Goal: Task Accomplishment & Management: Manage account settings

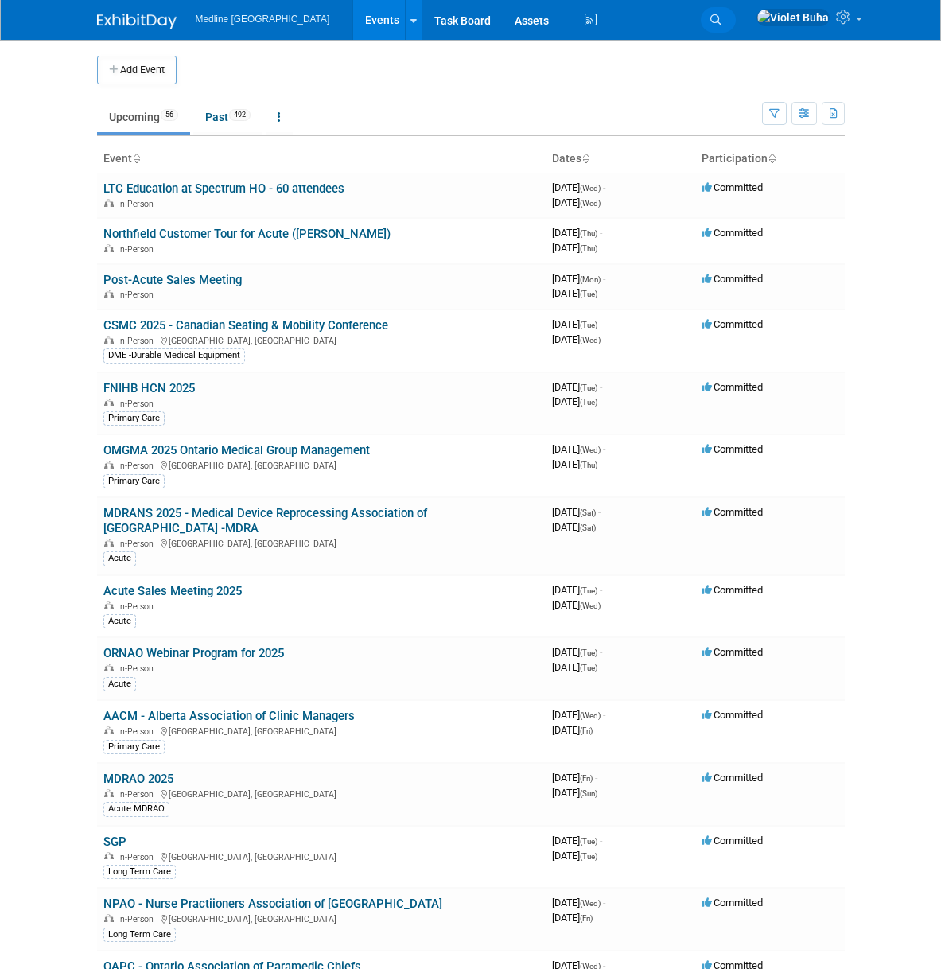
click at [736, 19] on link "Search" at bounding box center [718, 19] width 35 height 25
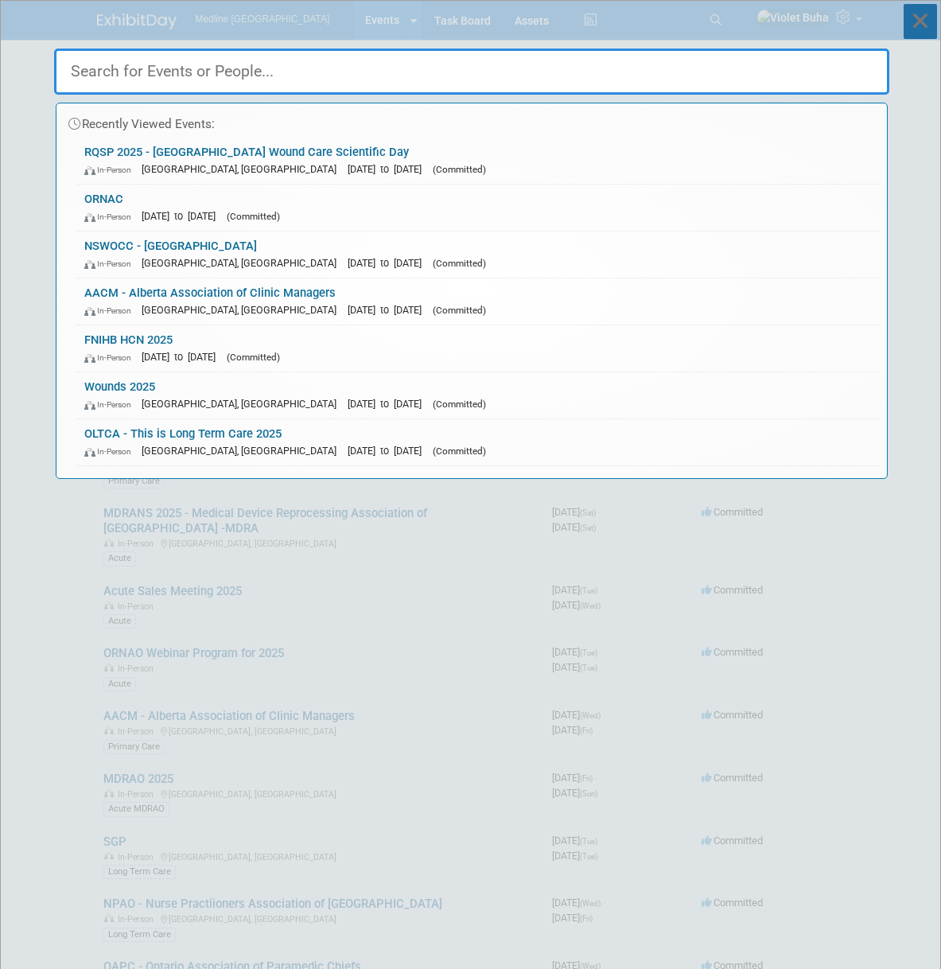
click at [923, 26] on icon at bounding box center [920, 21] width 33 height 35
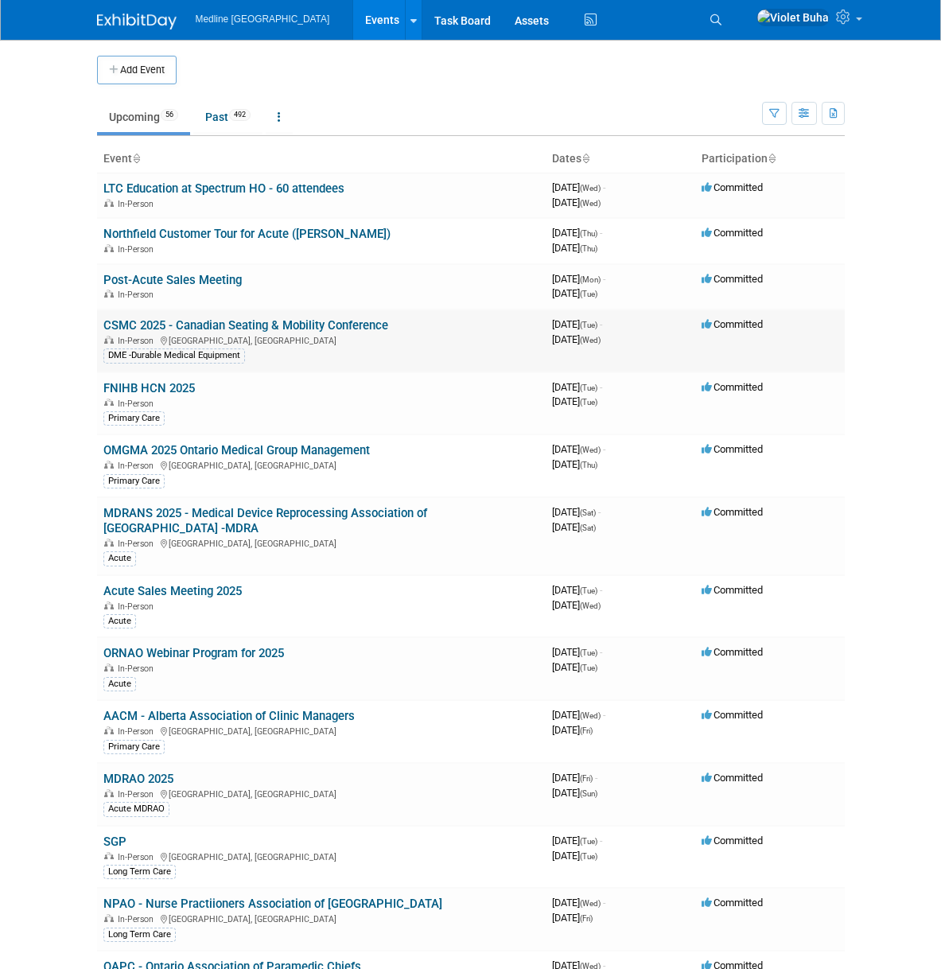
click at [187, 333] on div "In-Person Toronto, Canada" at bounding box center [321, 339] width 436 height 13
click at [191, 328] on link "CSMC 2025 - Canadian Seating & Mobility Conference" at bounding box center [245, 325] width 285 height 14
click at [0, 0] on div at bounding box center [0, 0] width 0 height 0
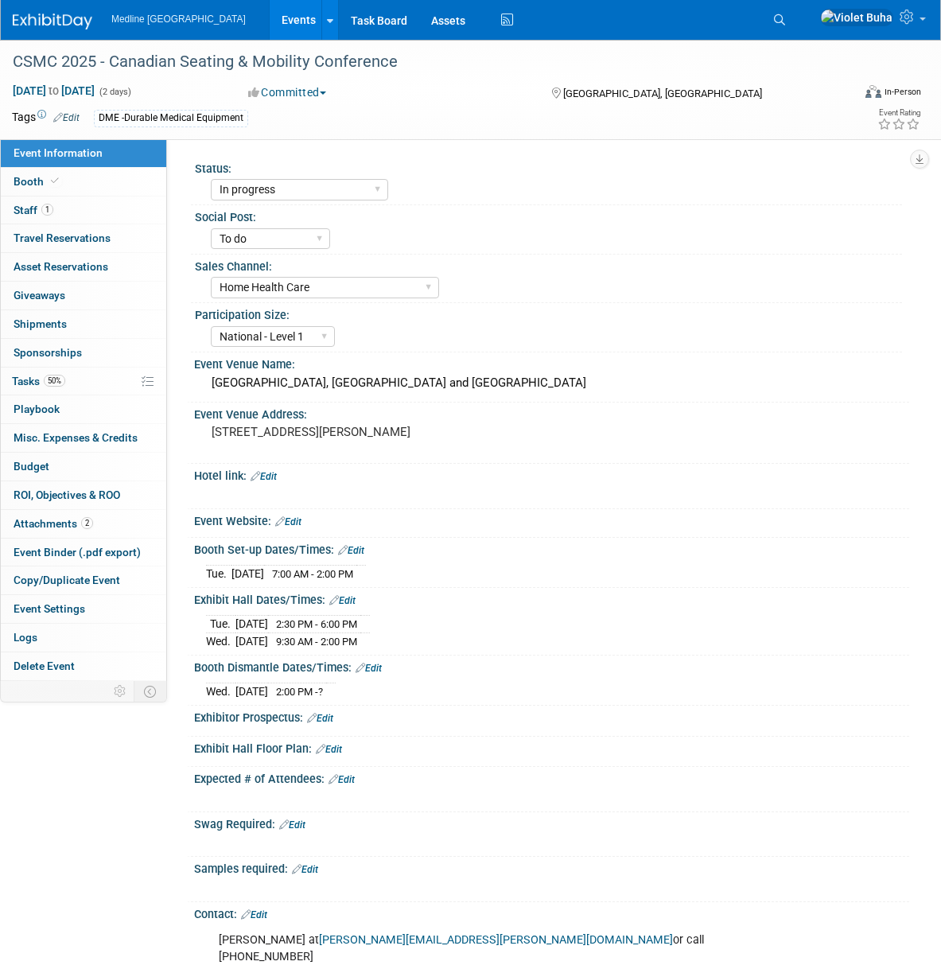
select select "In progress"
select select "To do"
select select "Home Health Care"
select select "National - Level 1"
click at [59, 180] on span at bounding box center [55, 181] width 14 height 12
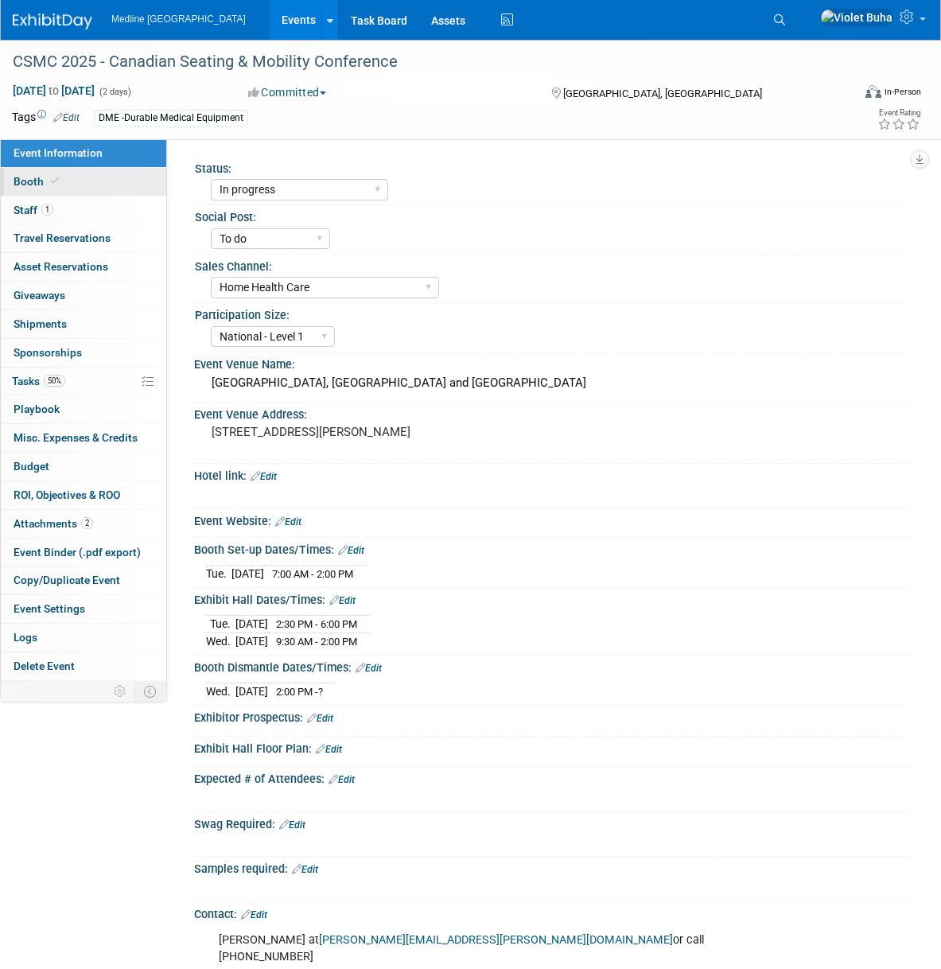
select select "4"
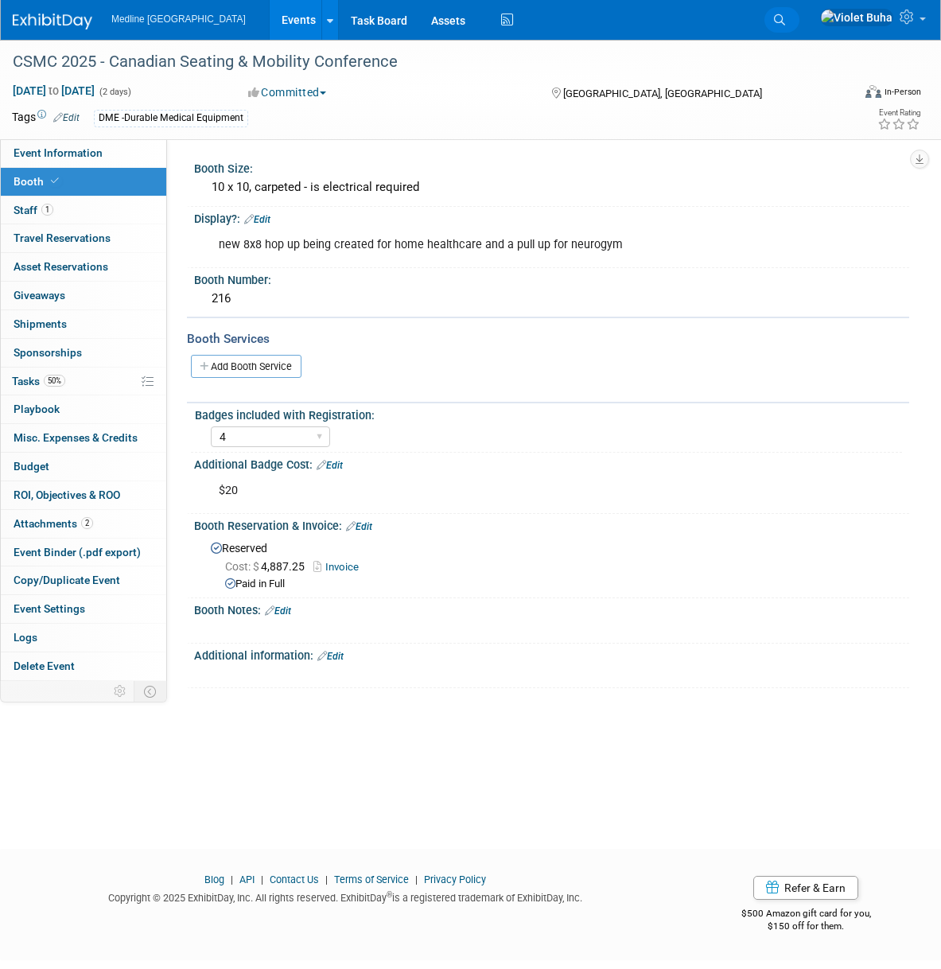
click at [785, 14] on icon at bounding box center [779, 19] width 11 height 11
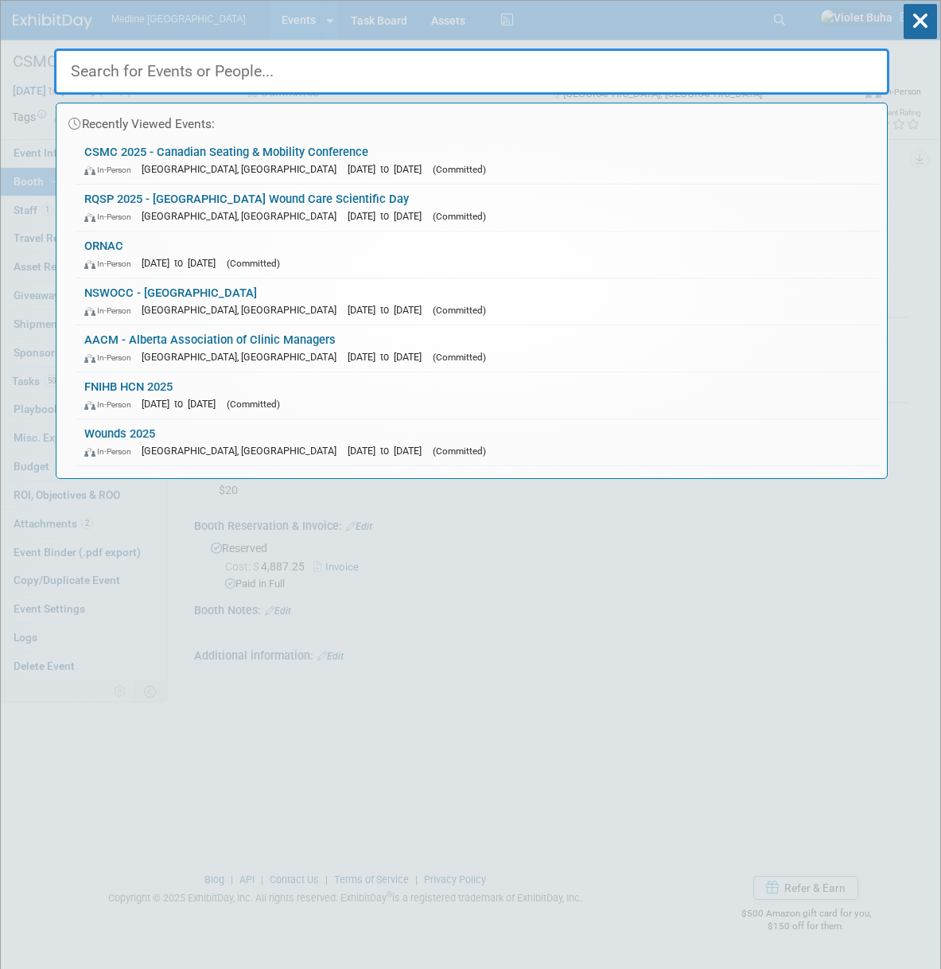
click at [269, 62] on input "text" at bounding box center [471, 72] width 835 height 46
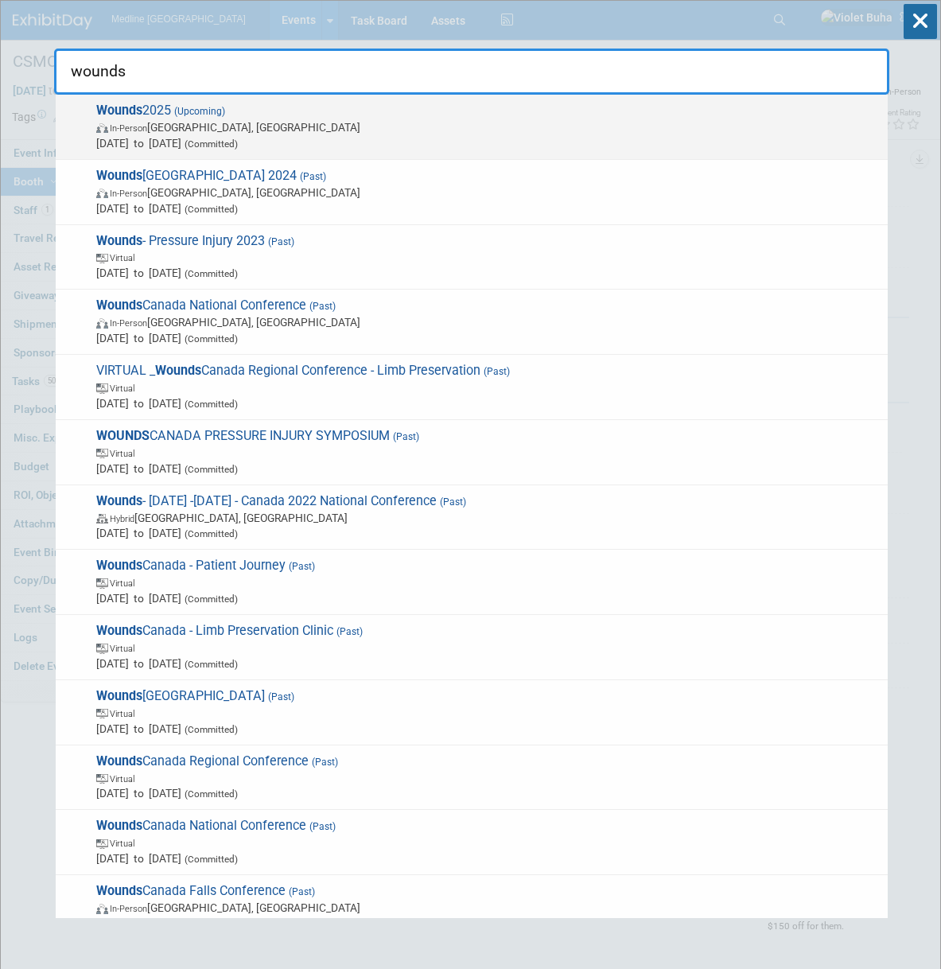
type input "wounds"
click at [185, 150] on span "Oct 2, 2025 to Oct 4, 2025 (Committed)" at bounding box center [487, 143] width 783 height 16
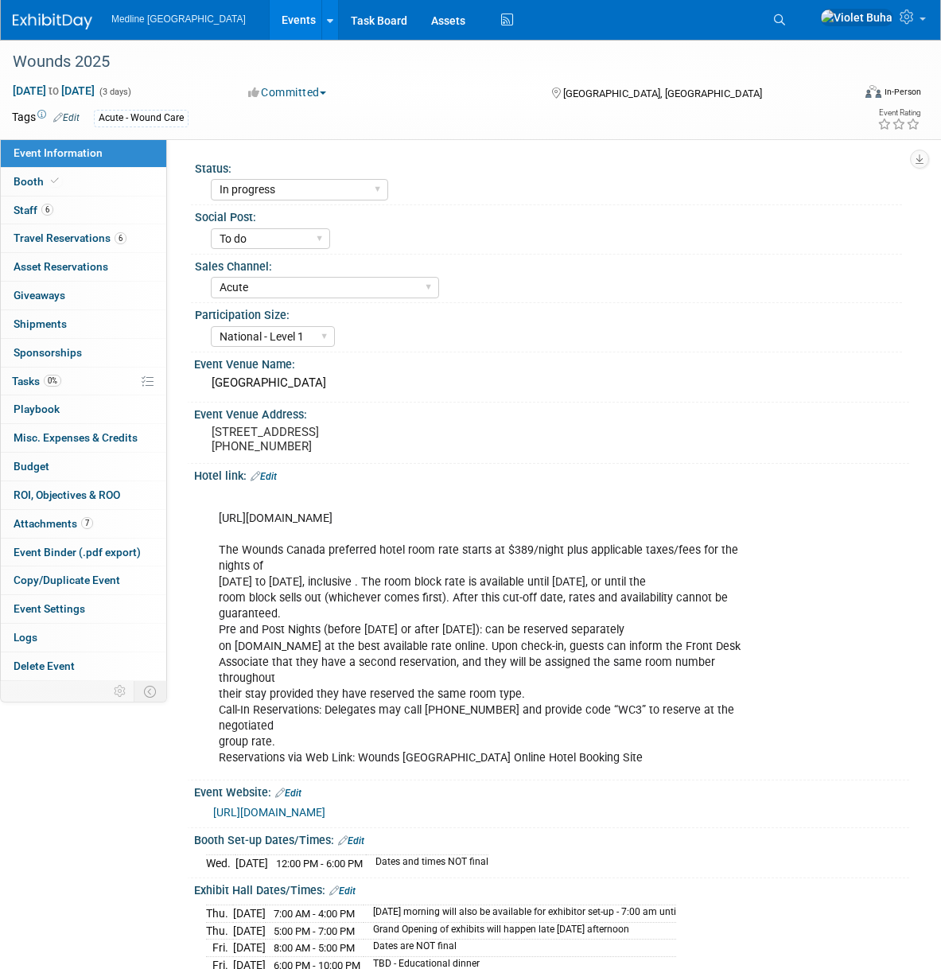
select select "In progress"
select select "To do"
select select "Acute"
select select "National - Level 1"
click at [64, 186] on link "Booth" at bounding box center [83, 182] width 165 height 28
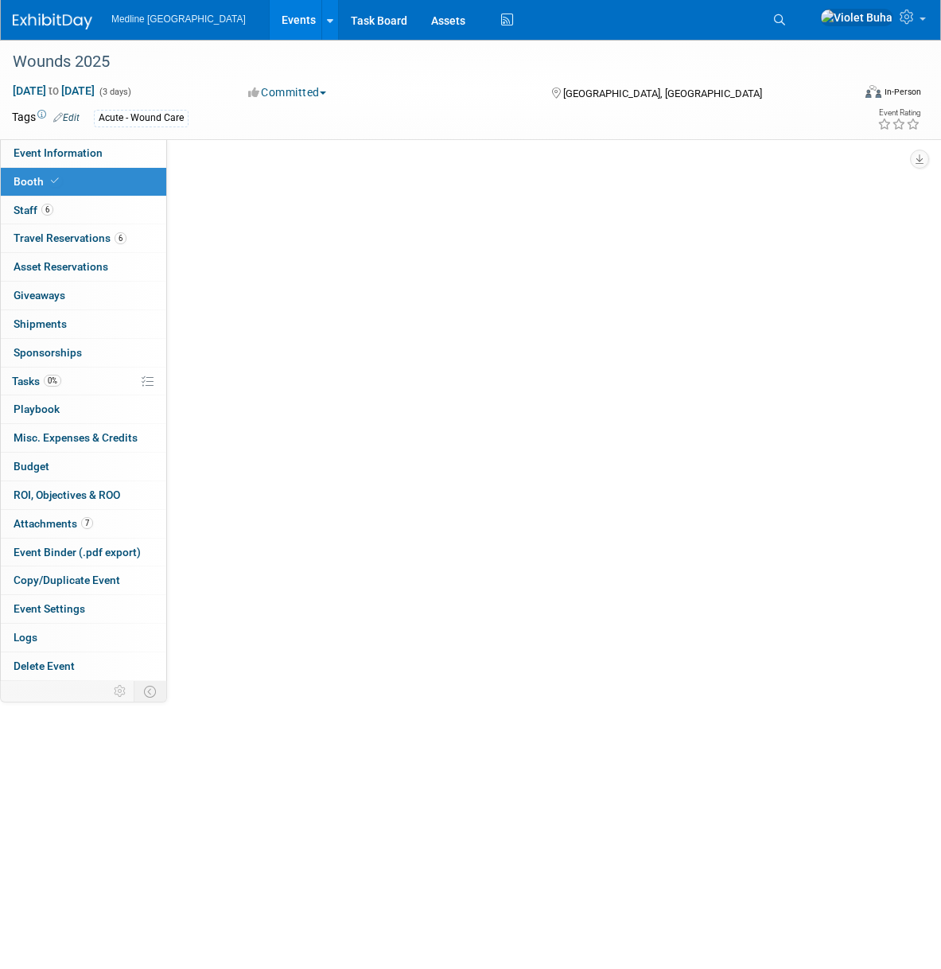
select select "3"
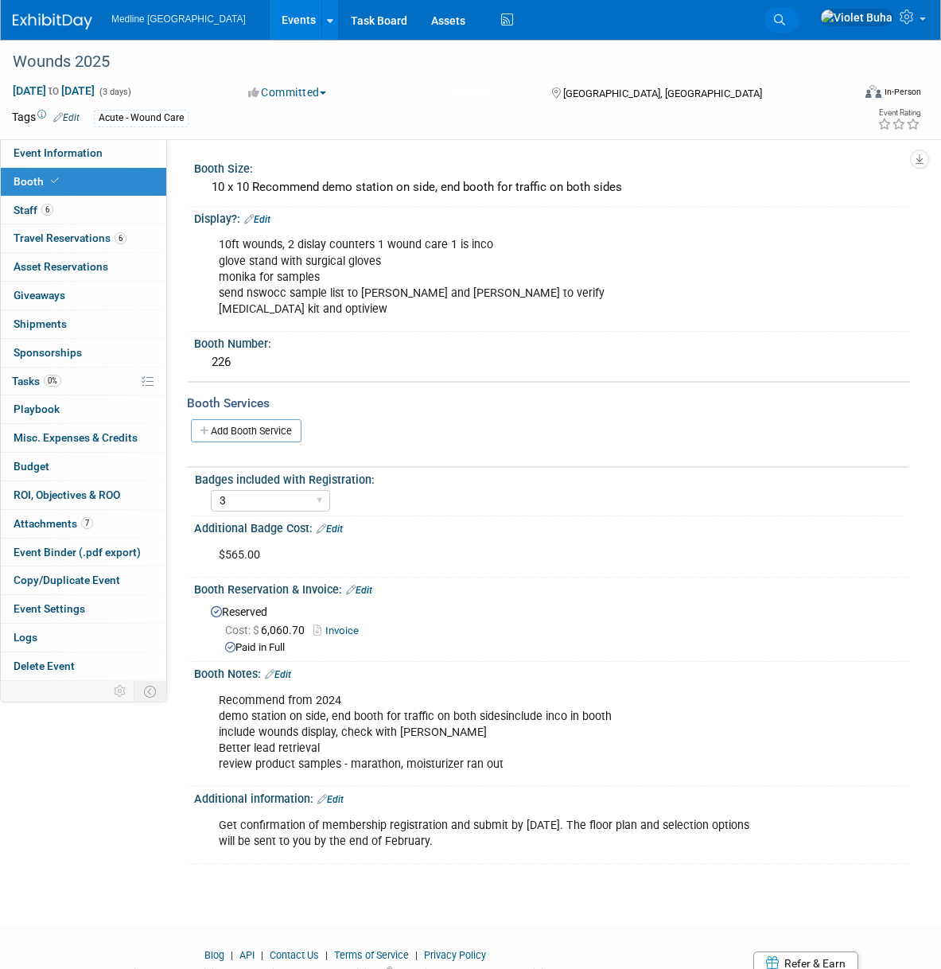
click at [785, 24] on icon at bounding box center [779, 19] width 11 height 11
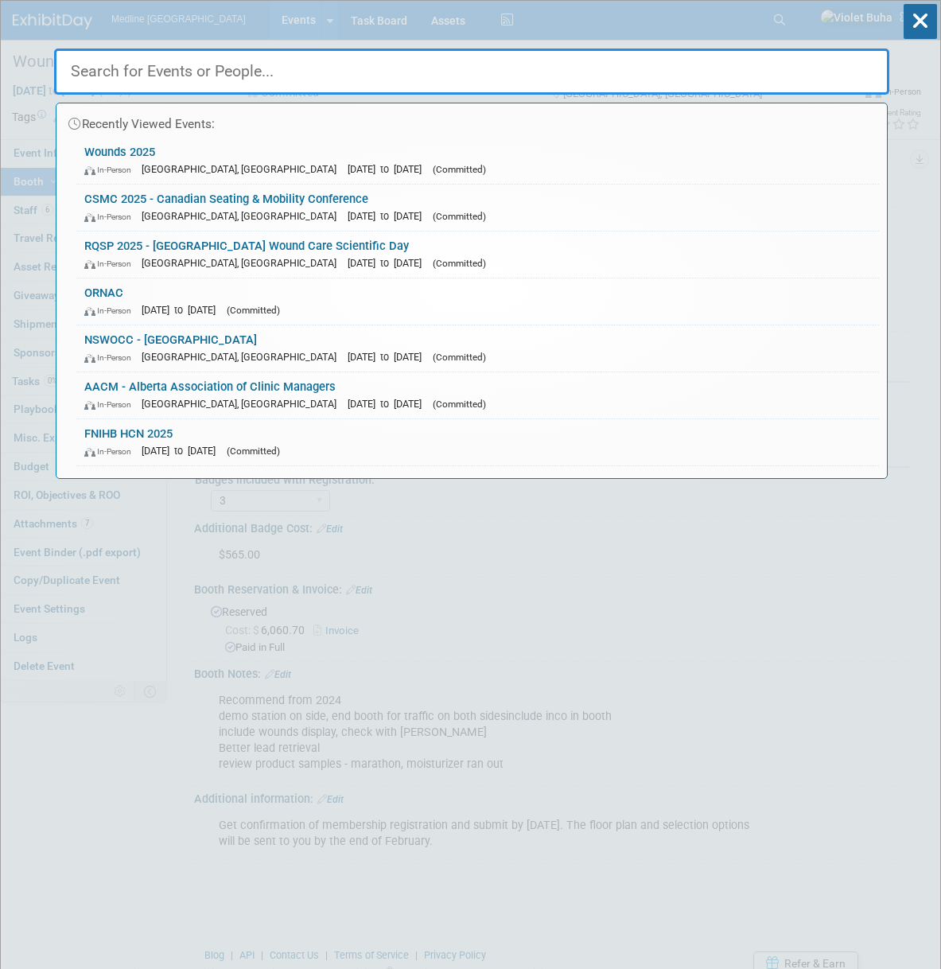
click at [367, 61] on input "text" at bounding box center [471, 72] width 835 height 46
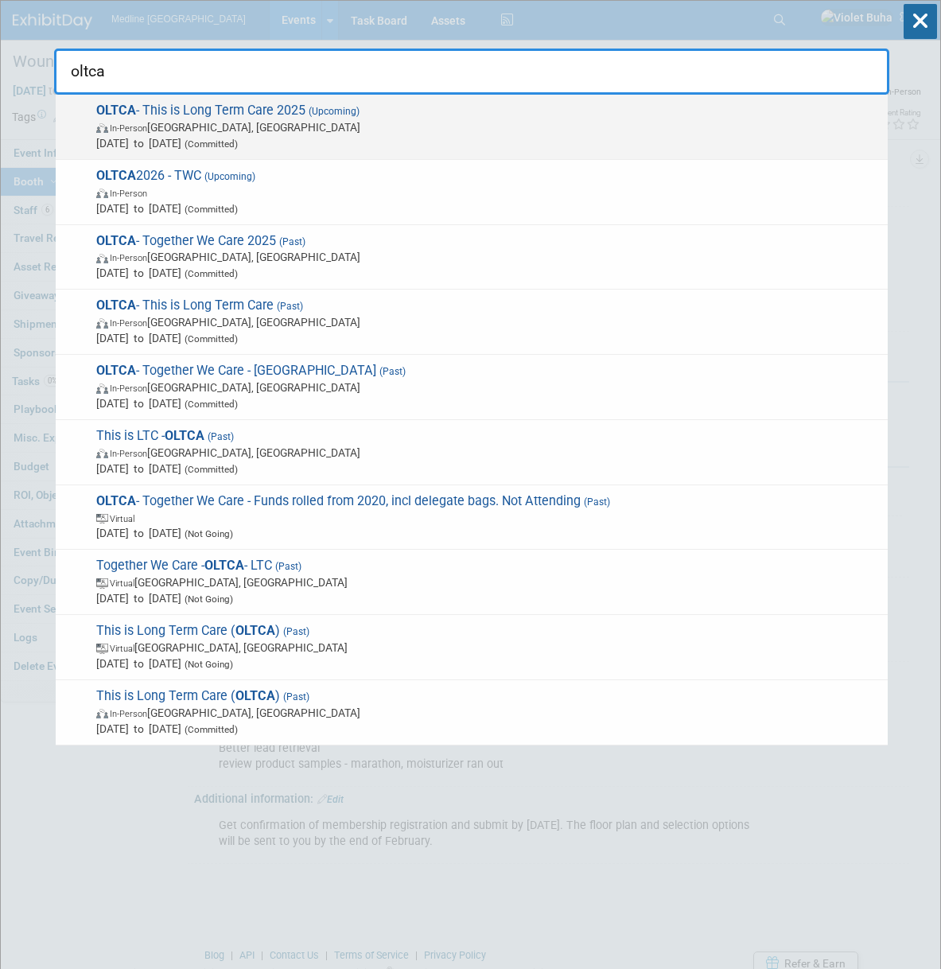
type input "oltca"
click at [216, 129] on span "In-Person [GEOGRAPHIC_DATA], [GEOGRAPHIC_DATA]" at bounding box center [487, 127] width 783 height 16
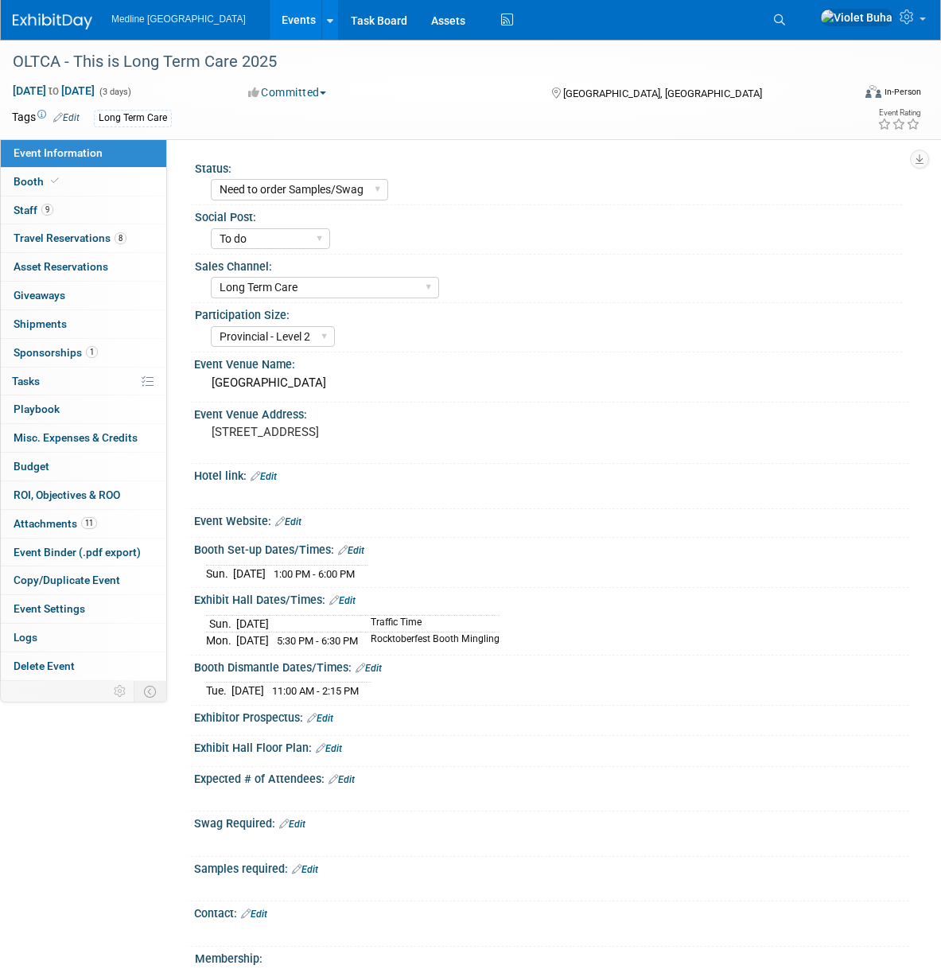
select select "Need to order Samples/Swag"
select select "To do"
select select "Long Term Care"
select select "Provincial - Level 2"
click at [58, 177] on span at bounding box center [55, 181] width 14 height 12
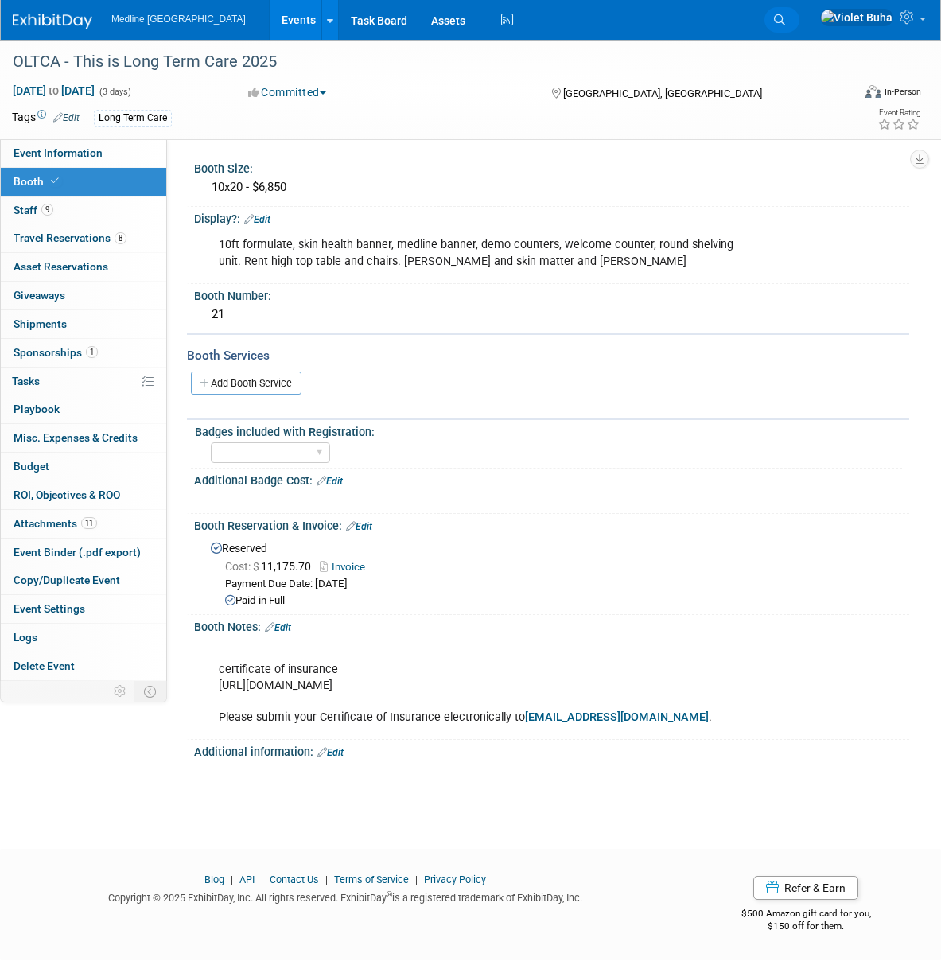
click at [785, 21] on icon at bounding box center [779, 19] width 11 height 11
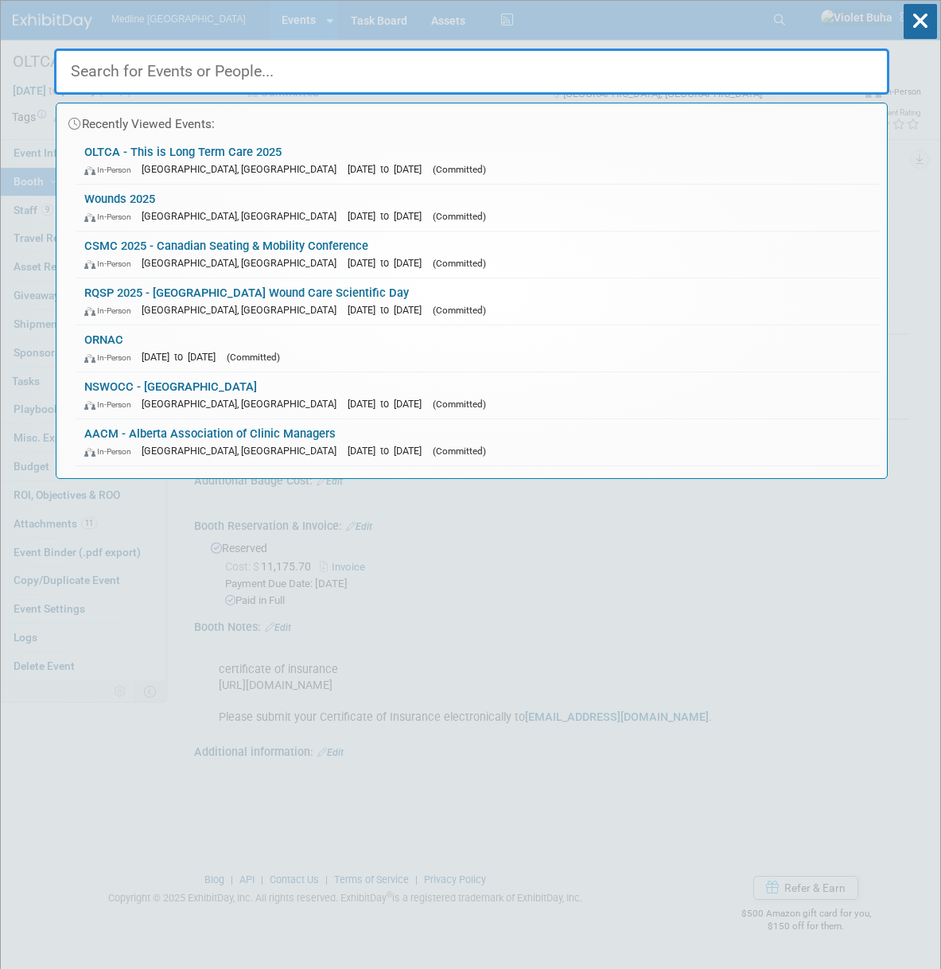
click at [519, 76] on input "text" at bounding box center [471, 72] width 835 height 46
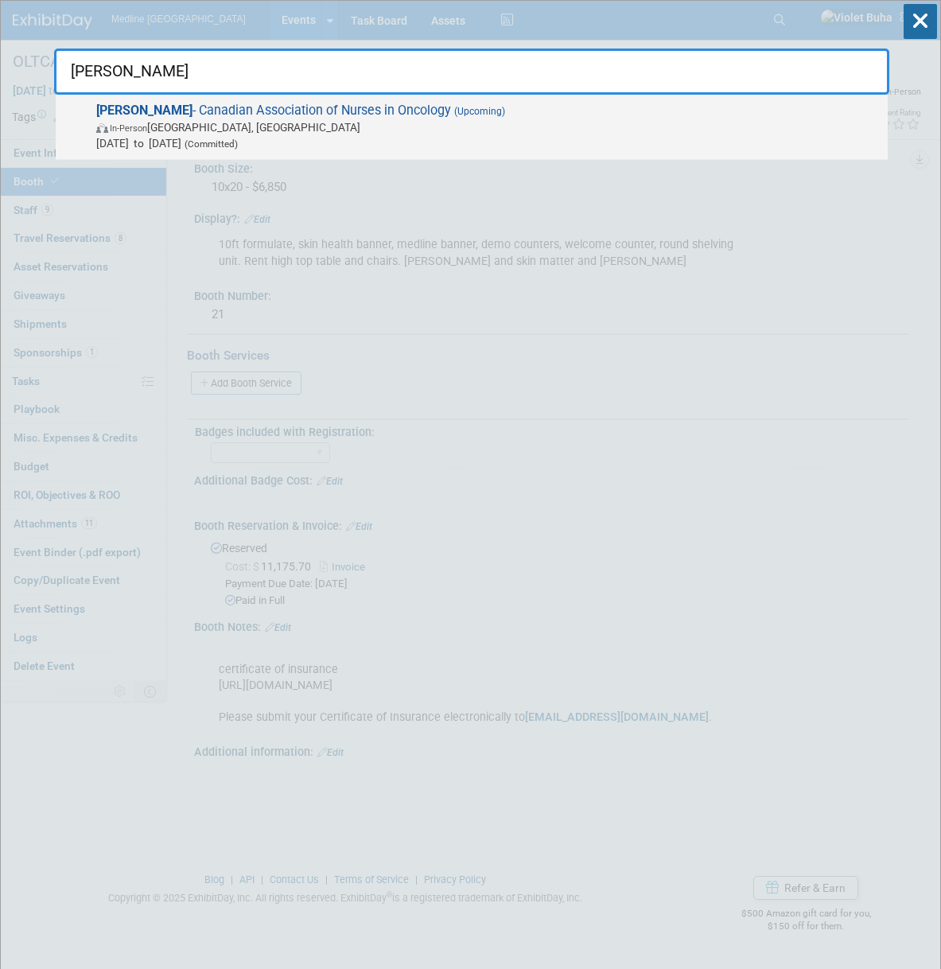
type input "cano"
click at [453, 113] on span "CANO - Canadian Association of Nurses in Oncology (Upcoming) In-Person Banff, C…" at bounding box center [485, 127] width 788 height 49
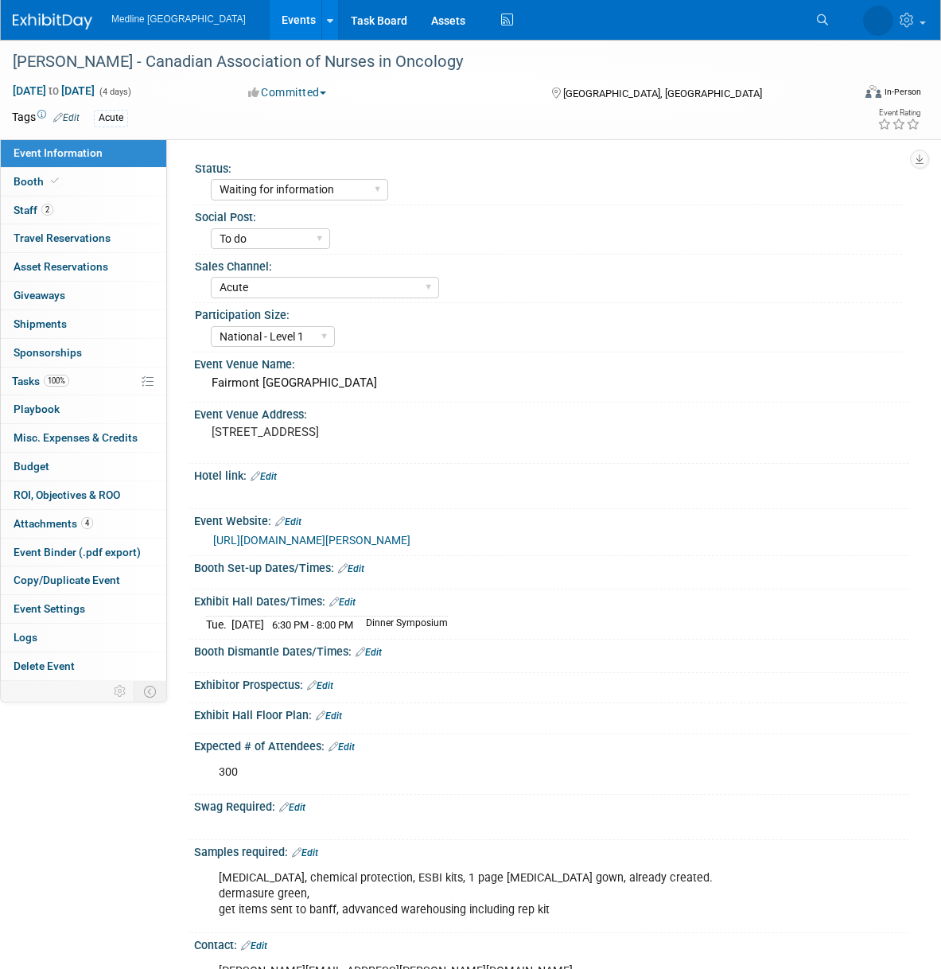
select select "Waiting for information"
select select "To do"
select select "Acute"
select select "National - Level 1"
click at [79, 185] on link "Booth" at bounding box center [83, 182] width 165 height 28
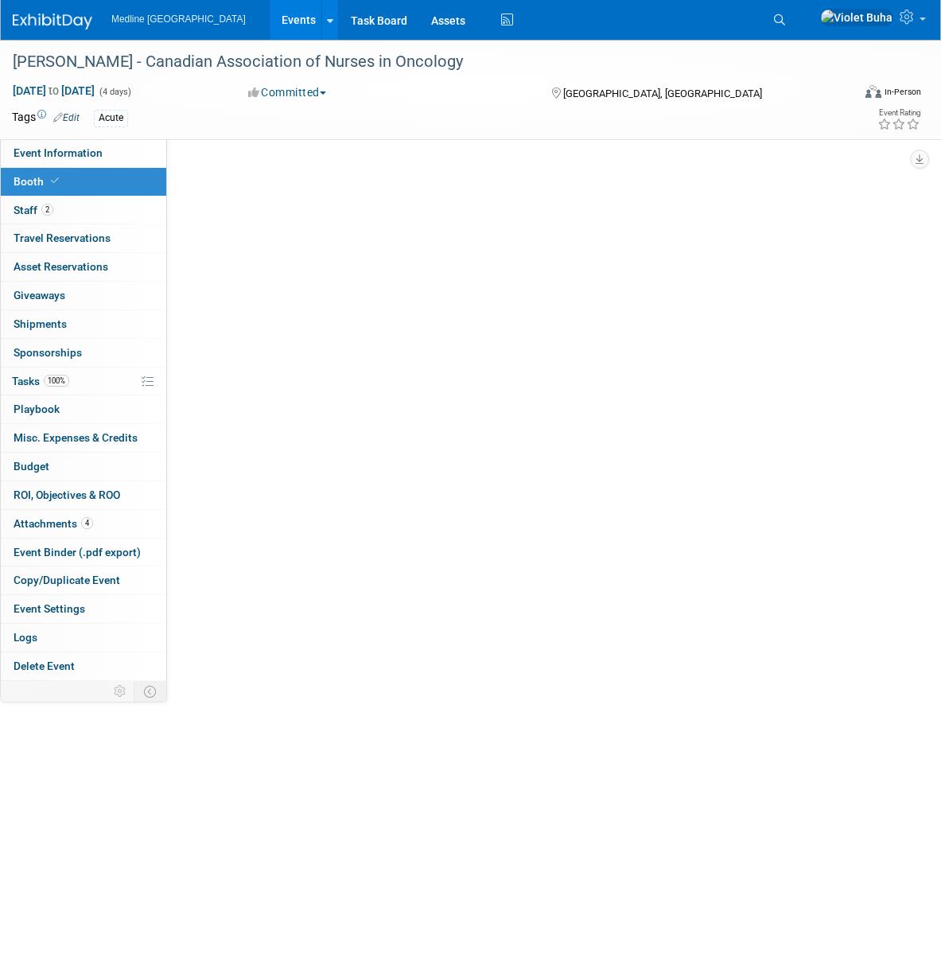
select select "2"
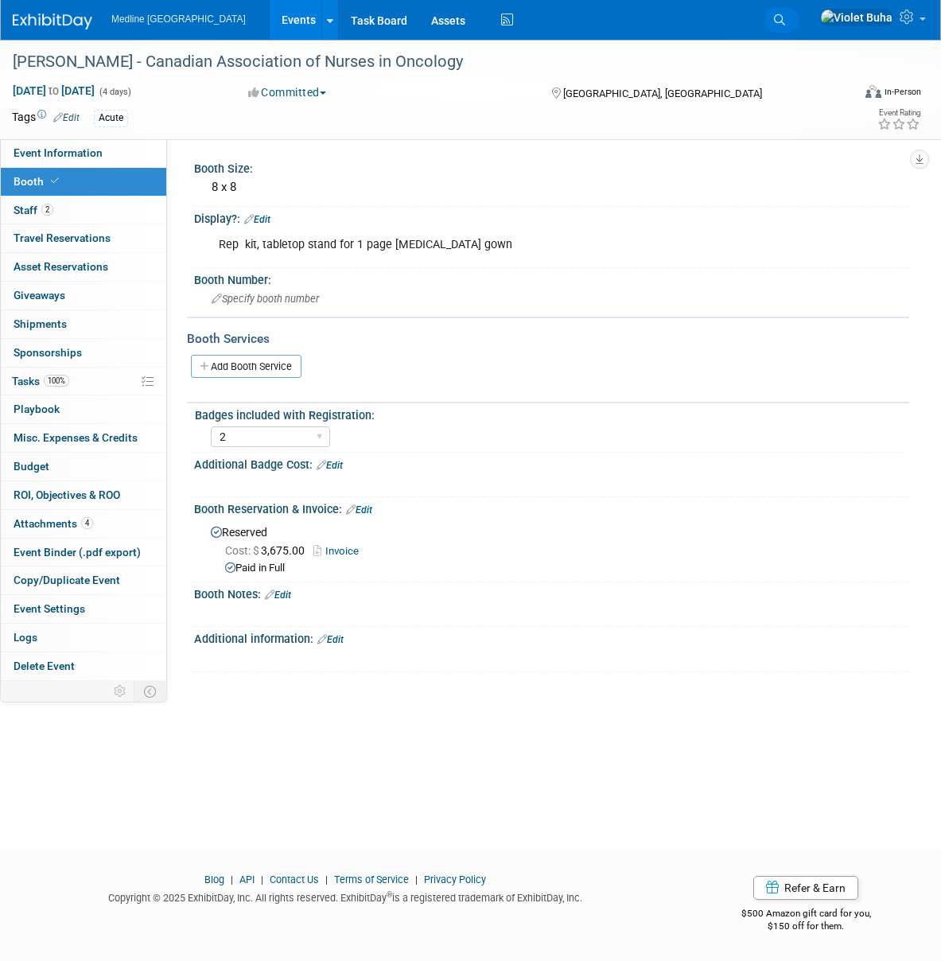
click at [785, 17] on icon at bounding box center [779, 19] width 11 height 11
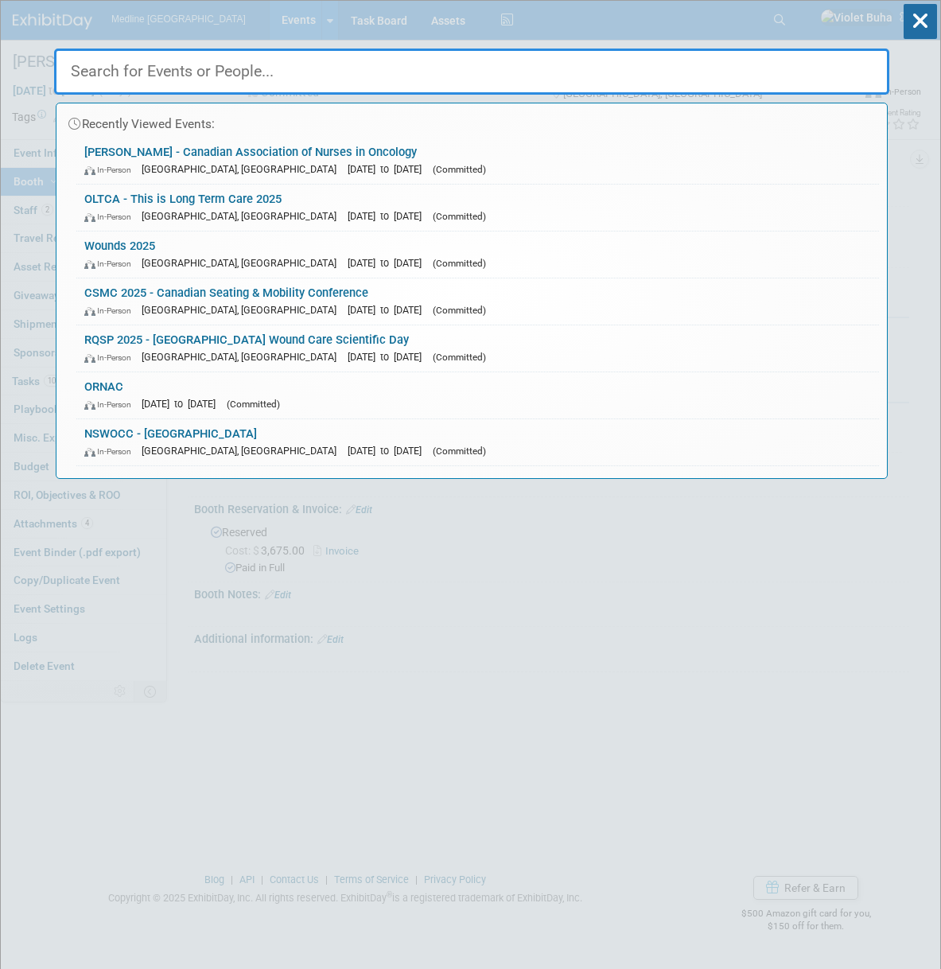
click at [402, 68] on input "text" at bounding box center [471, 72] width 835 height 46
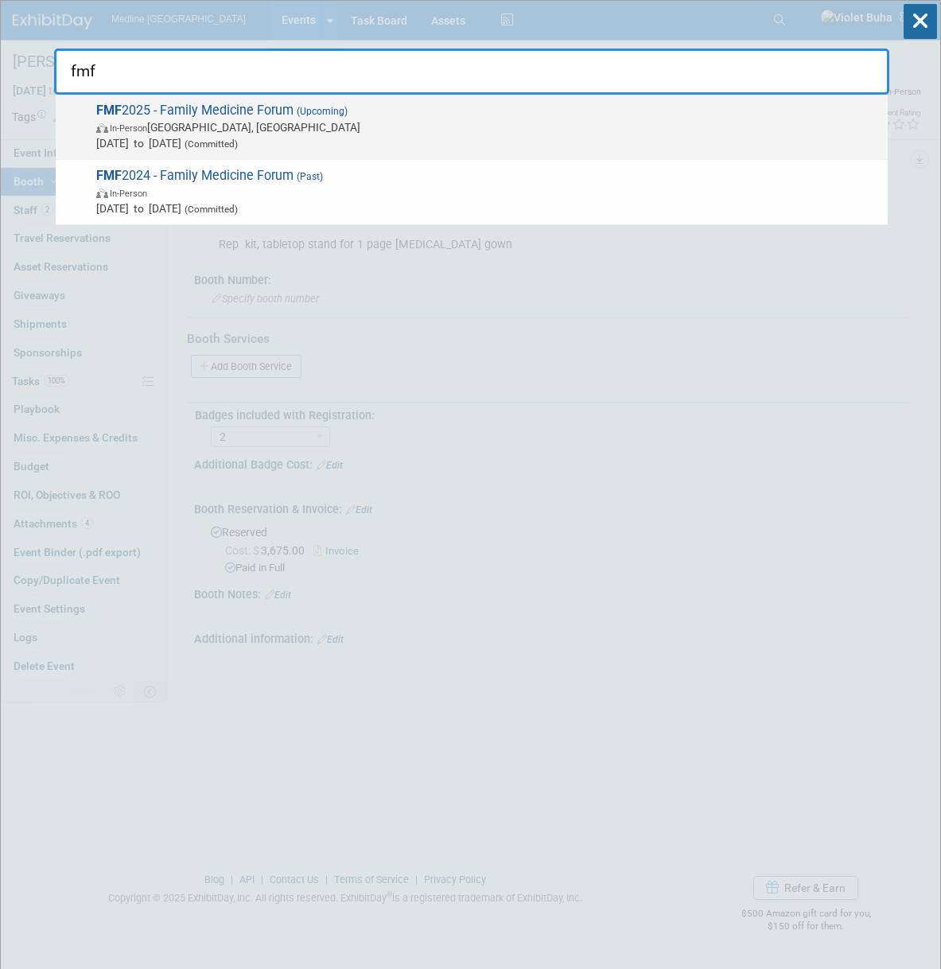
type input "fmf"
click at [204, 131] on span "In-Person Winnipeg, Canada" at bounding box center [487, 127] width 783 height 16
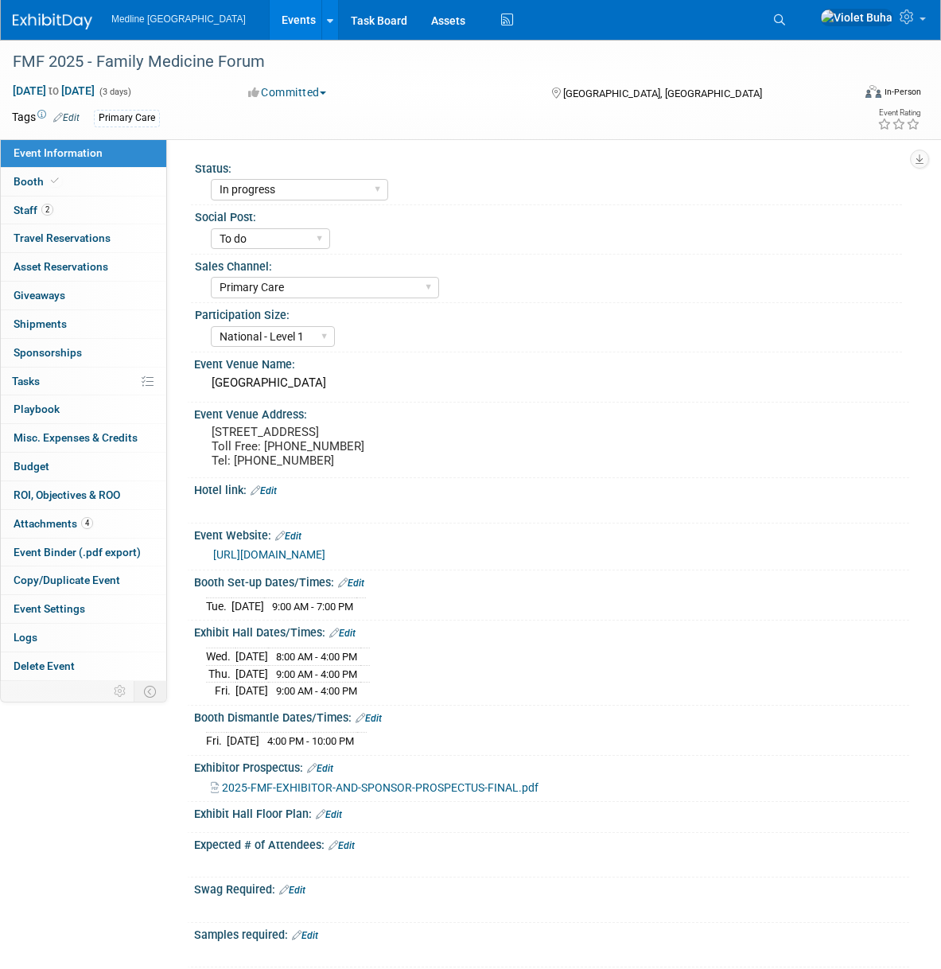
select select "In progress"
select select "To do"
select select "Primary Care"
select select "National - Level 1"
click at [113, 181] on link "Booth" at bounding box center [83, 182] width 165 height 28
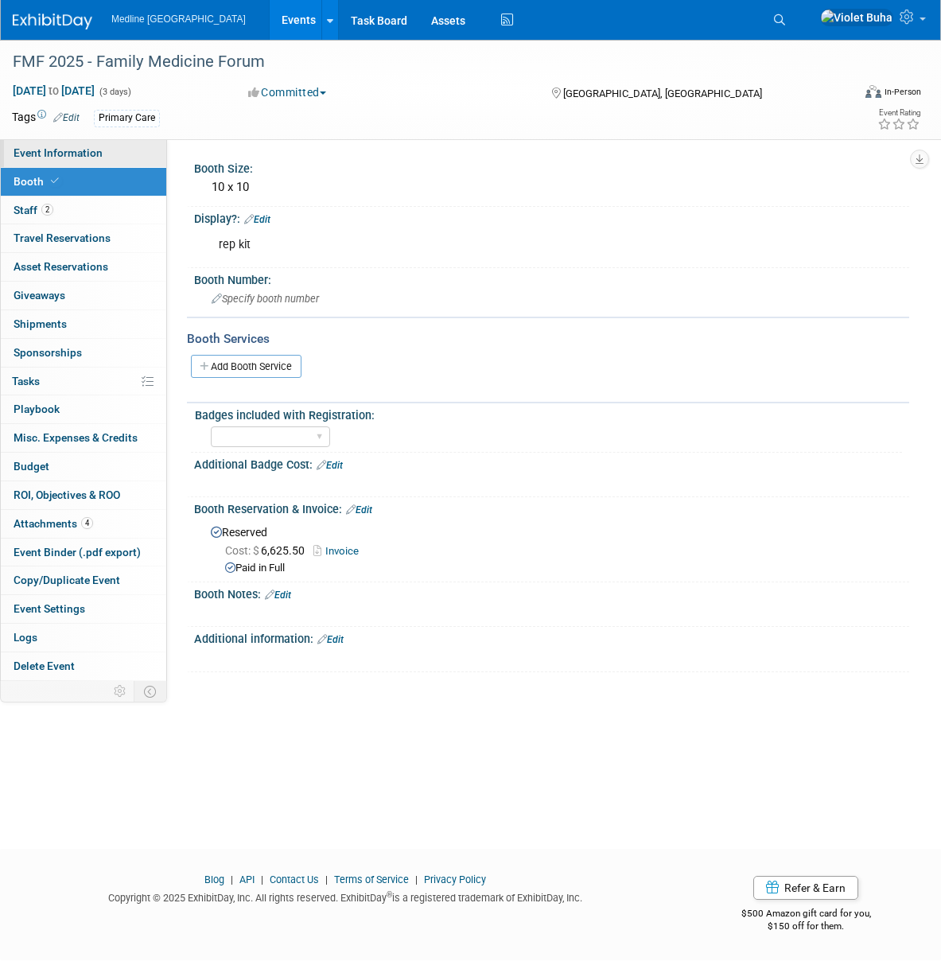
click at [112, 154] on link "Event Information" at bounding box center [83, 153] width 165 height 28
select select "In progress"
select select "To do"
select select "Primary Care"
select select "National - Level 1"
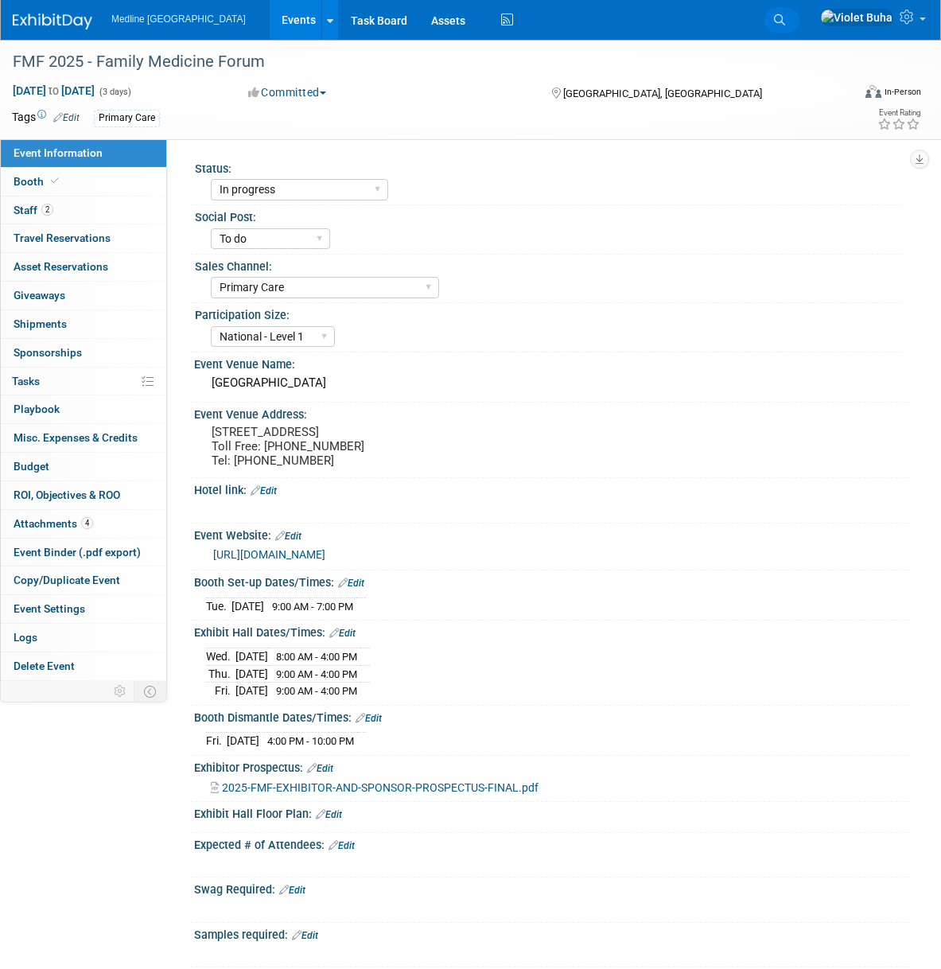
click at [785, 14] on icon at bounding box center [779, 19] width 11 height 11
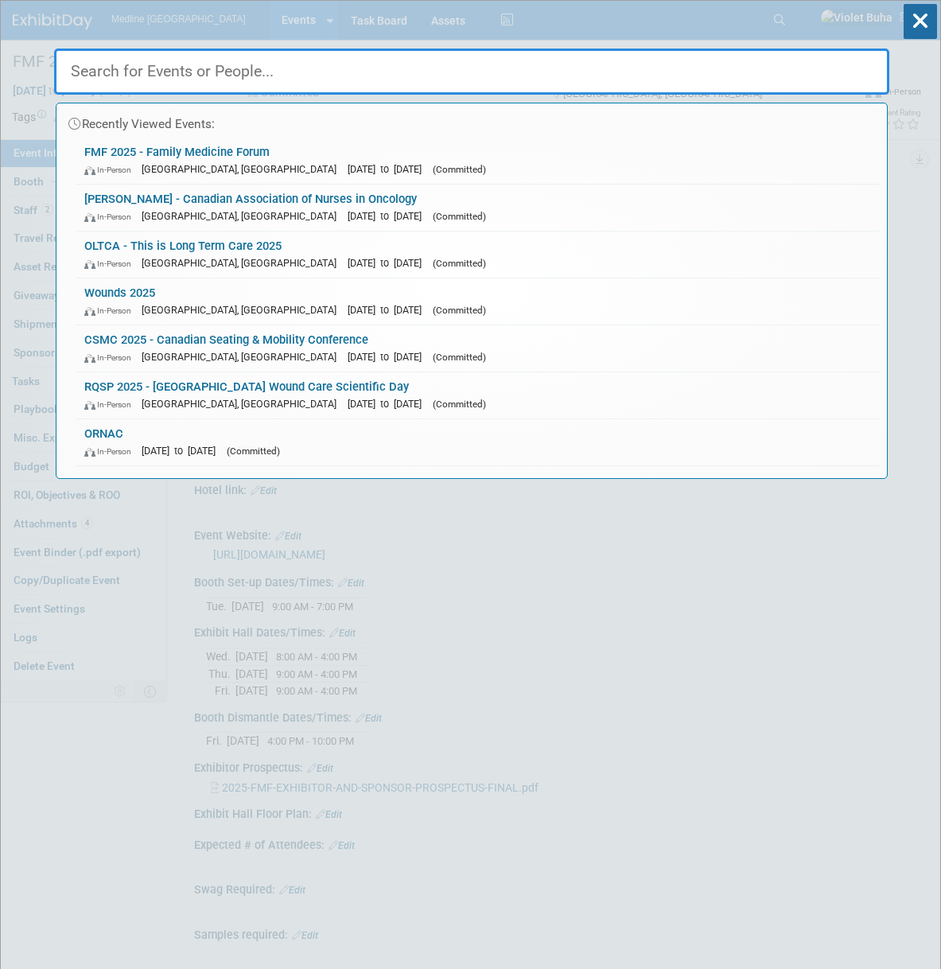
click at [371, 68] on input "text" at bounding box center [471, 72] width 835 height 46
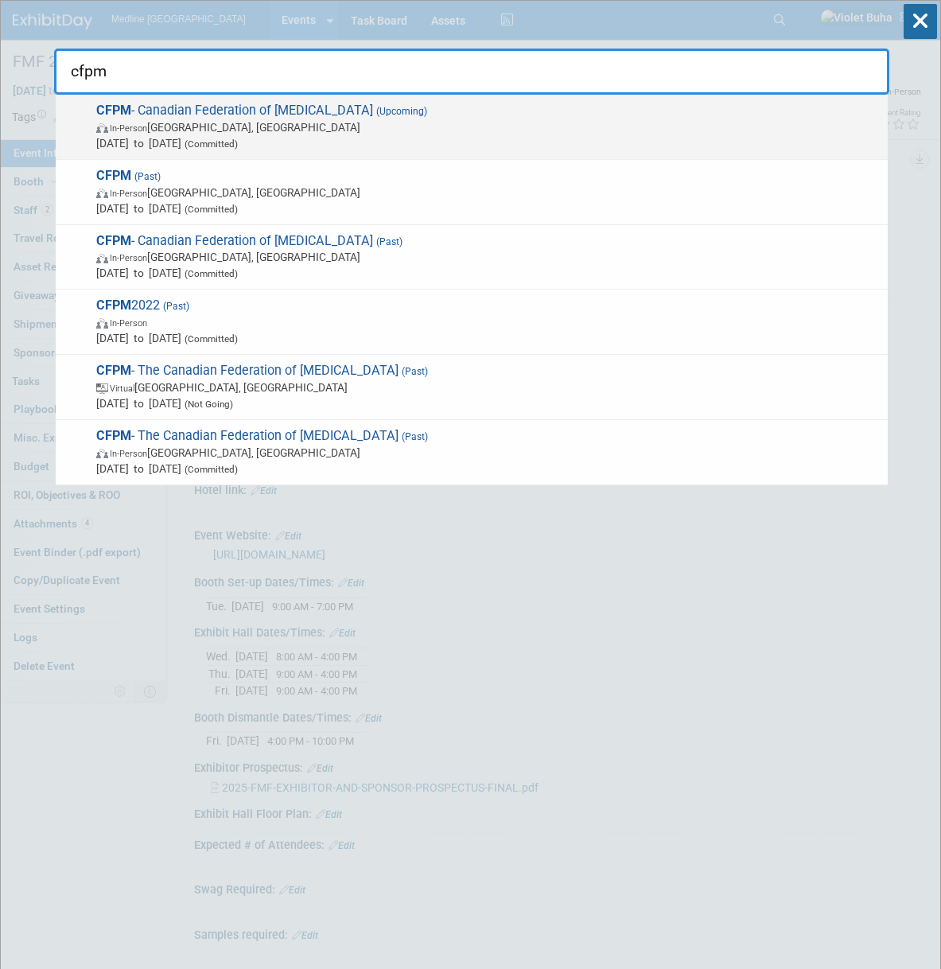
type input "cfpm"
click at [190, 123] on span "In-Person Toronto, Canada" at bounding box center [487, 127] width 783 height 16
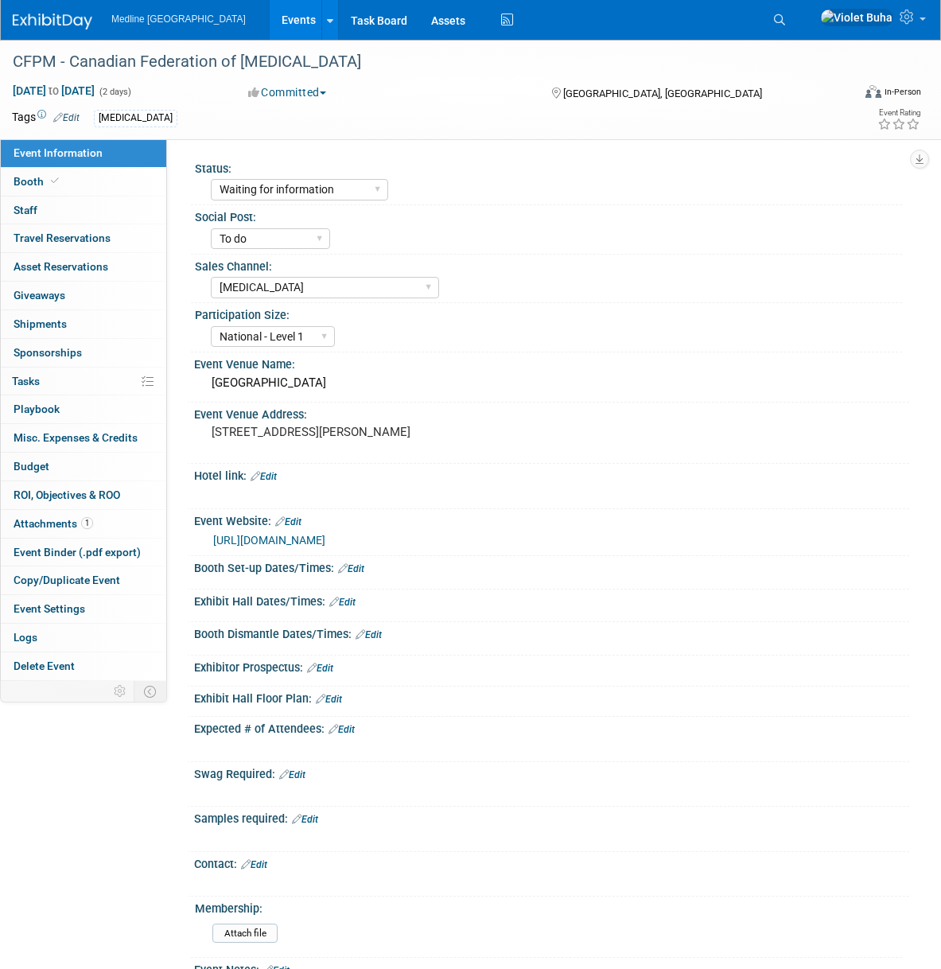
select select "Waiting for information"
select select "To do"
select select "[MEDICAL_DATA]"
select select "National - Level 1"
click at [130, 185] on link "Booth" at bounding box center [83, 182] width 165 height 28
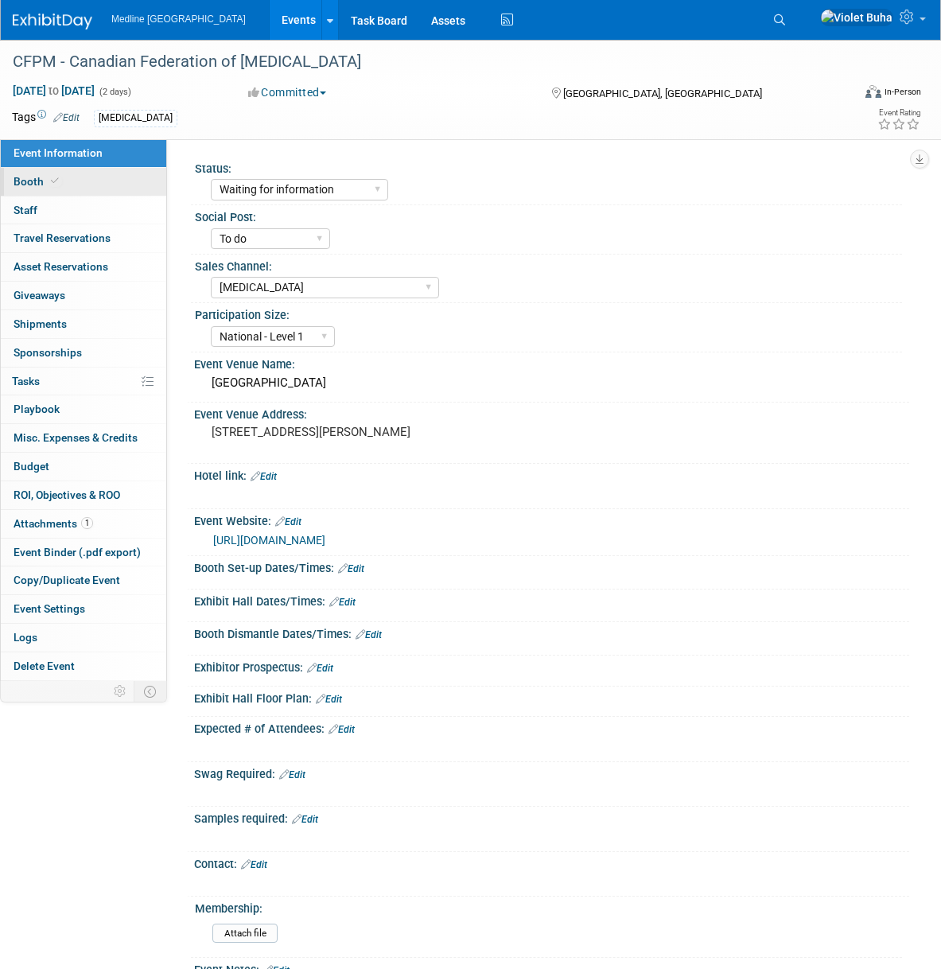
select select "4"
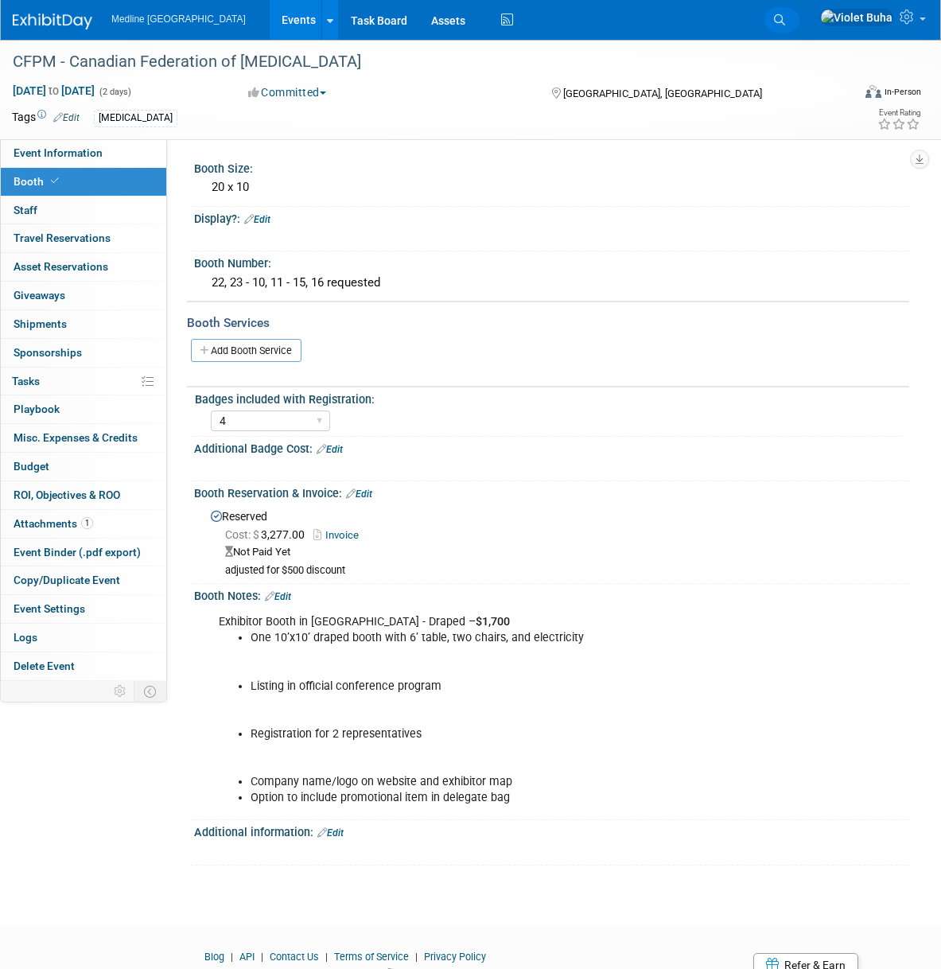
click at [785, 15] on icon at bounding box center [779, 19] width 11 height 11
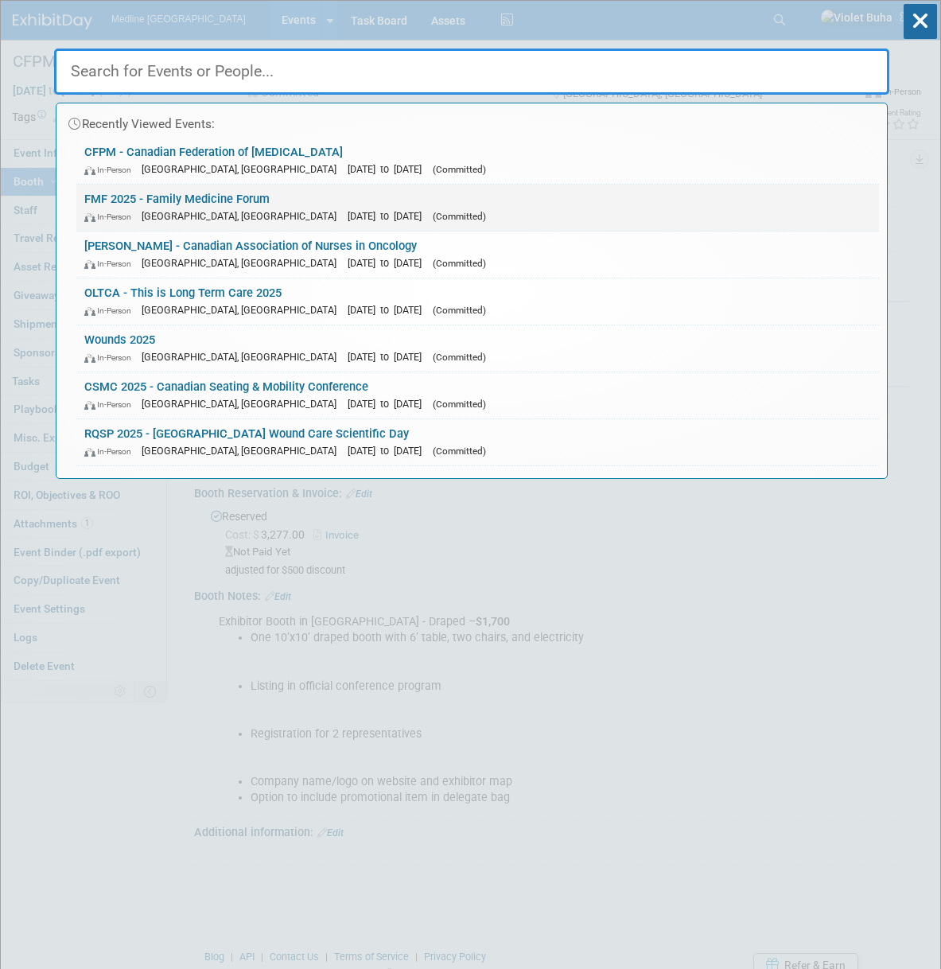
click at [186, 200] on link "FMF 2025 - Family Medicine Forum In-Person Winnipeg, Canada Nov 5, 2025 to Nov …" at bounding box center [477, 208] width 803 height 46
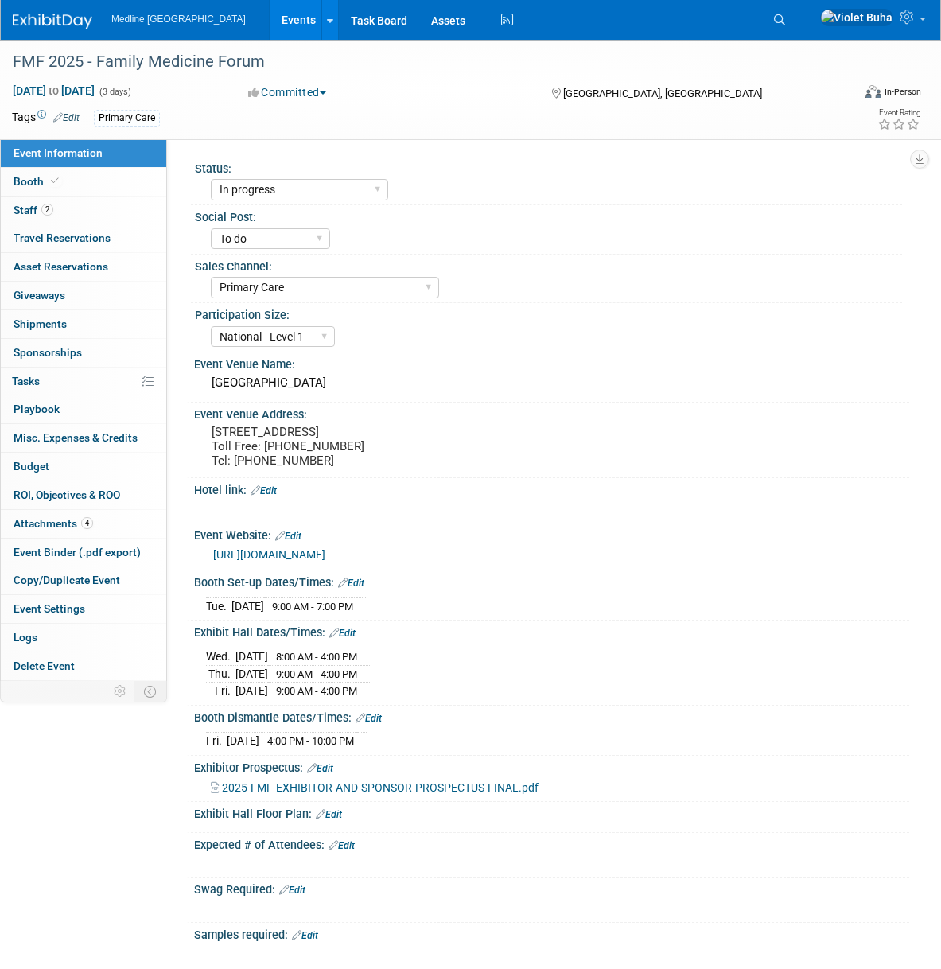
select select "In progress"
select select "To do"
select select "Primary Care"
select select "National - Level 1"
click at [785, 18] on icon at bounding box center [779, 19] width 11 height 11
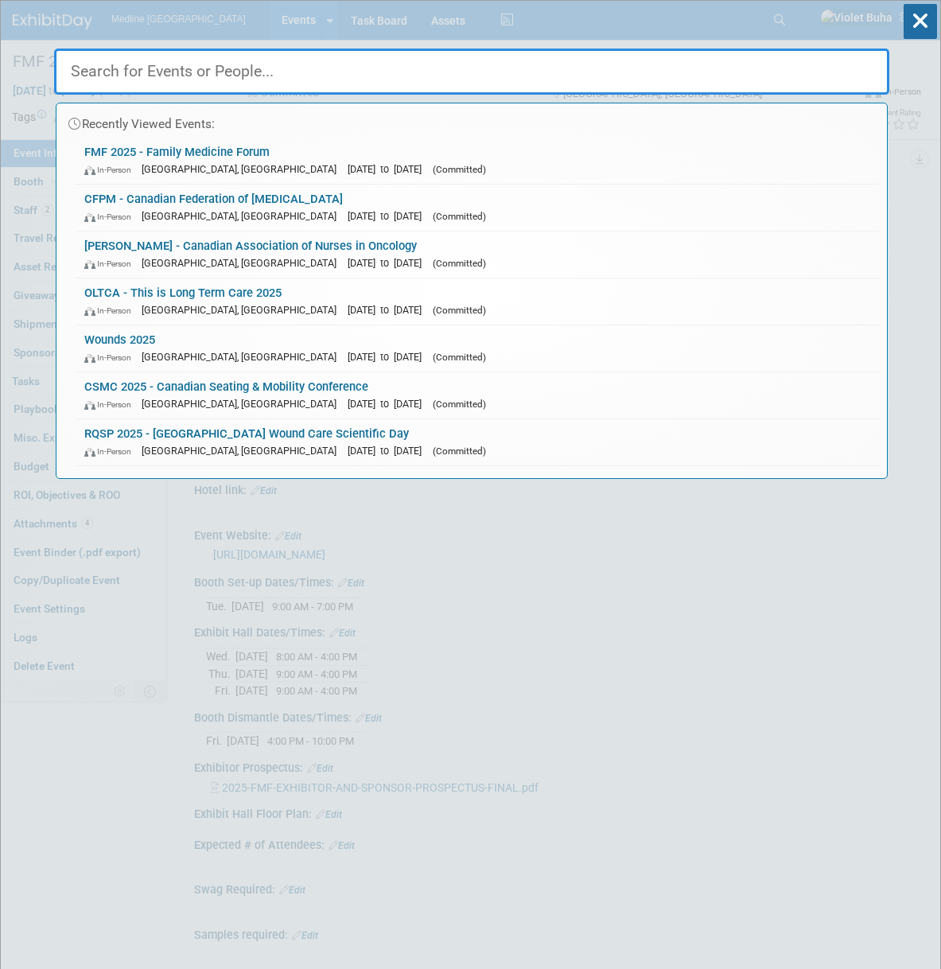
drag, startPoint x: 306, startPoint y: 247, endPoint x: 316, endPoint y: 245, distance: 9.8
click at [306, 247] on link "CANO - Canadian Association of Nurses in Oncology In-Person Banff, Canada Oct 2…" at bounding box center [477, 254] width 803 height 46
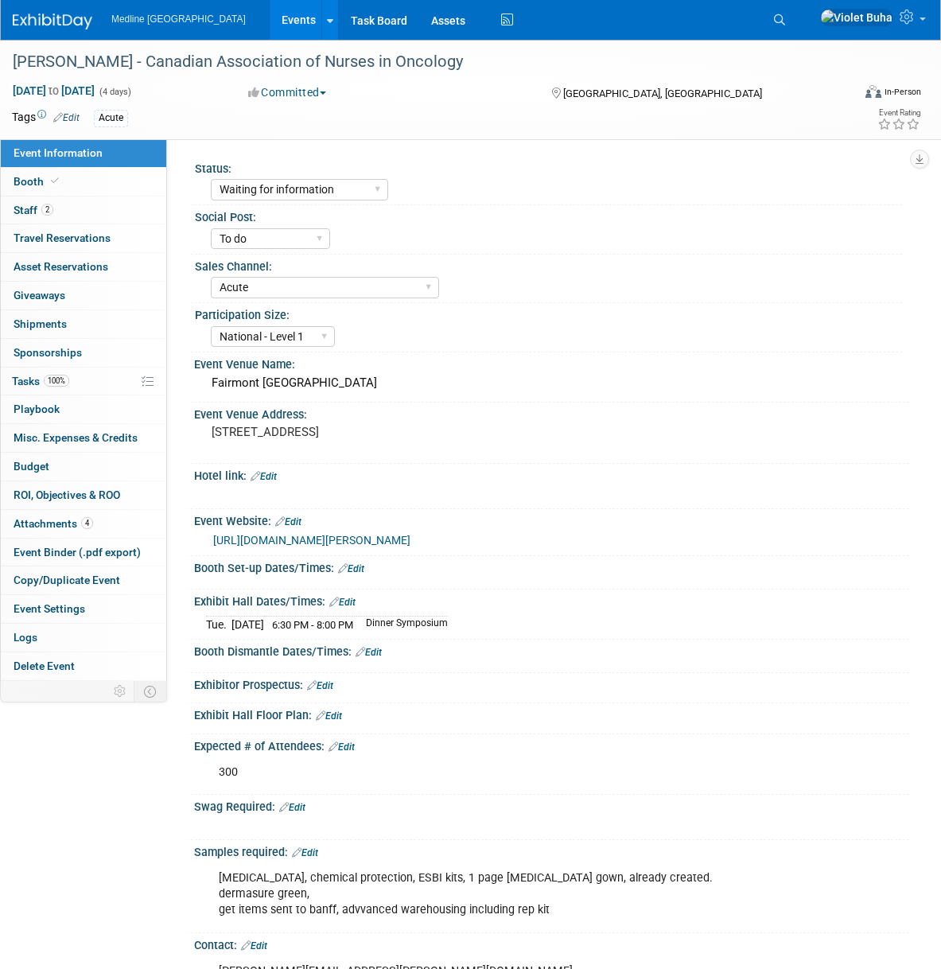
select select "Waiting for information"
select select "To do"
select select "Acute"
select select "National - Level 1"
click at [97, 213] on link "2 Staff 2" at bounding box center [83, 210] width 165 height 28
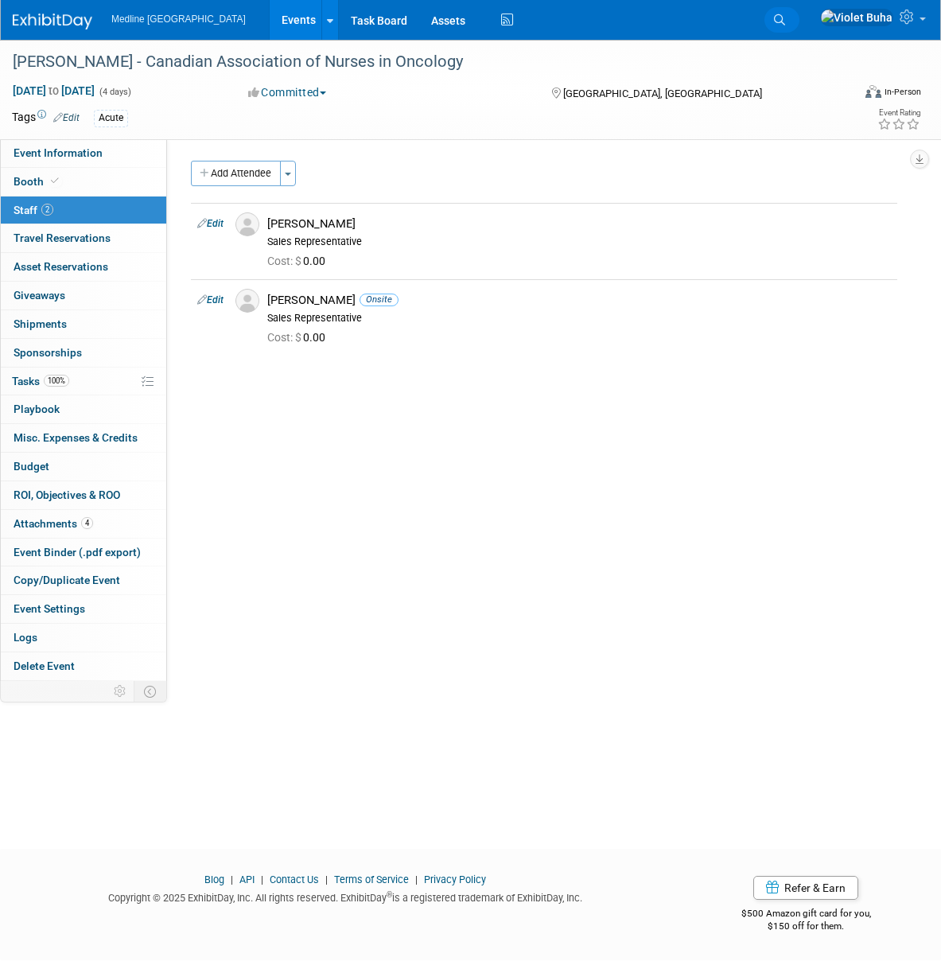
click at [785, 17] on icon at bounding box center [779, 19] width 11 height 11
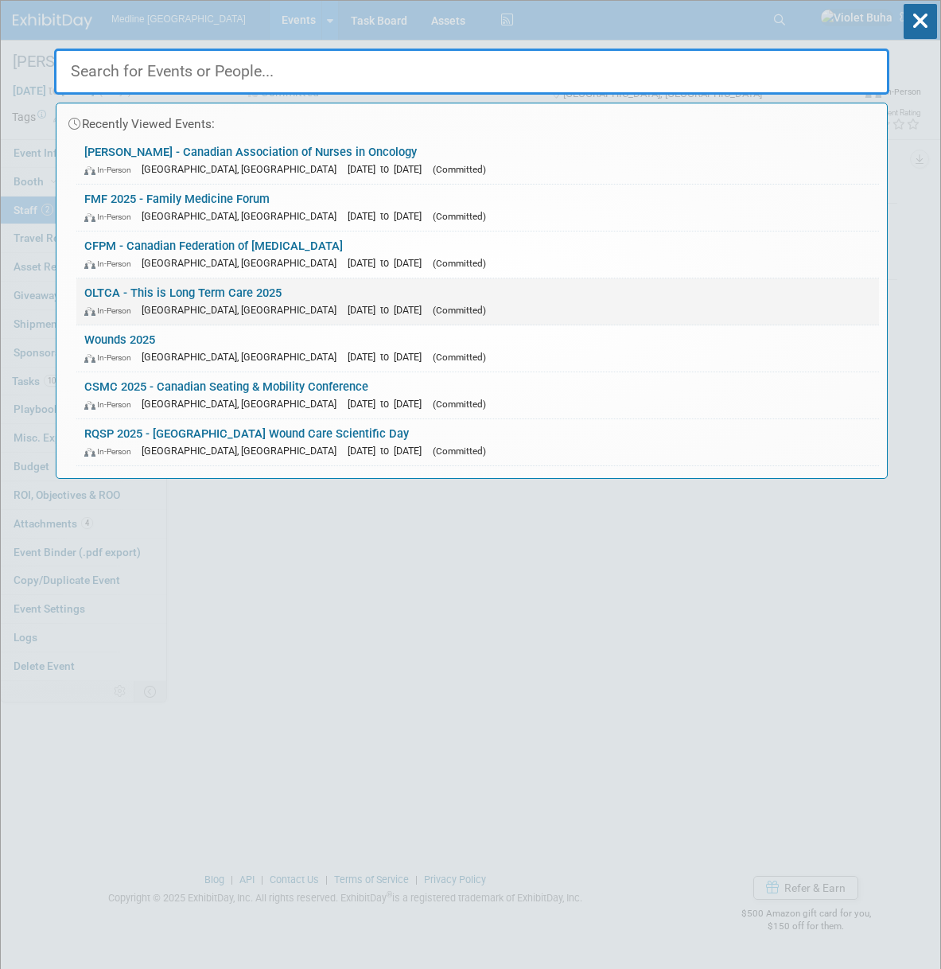
click at [258, 293] on link "OLTCA - This is Long Term Care 2025 In-Person Toronto, Canada Oct 26, 2025 to O…" at bounding box center [477, 301] width 803 height 46
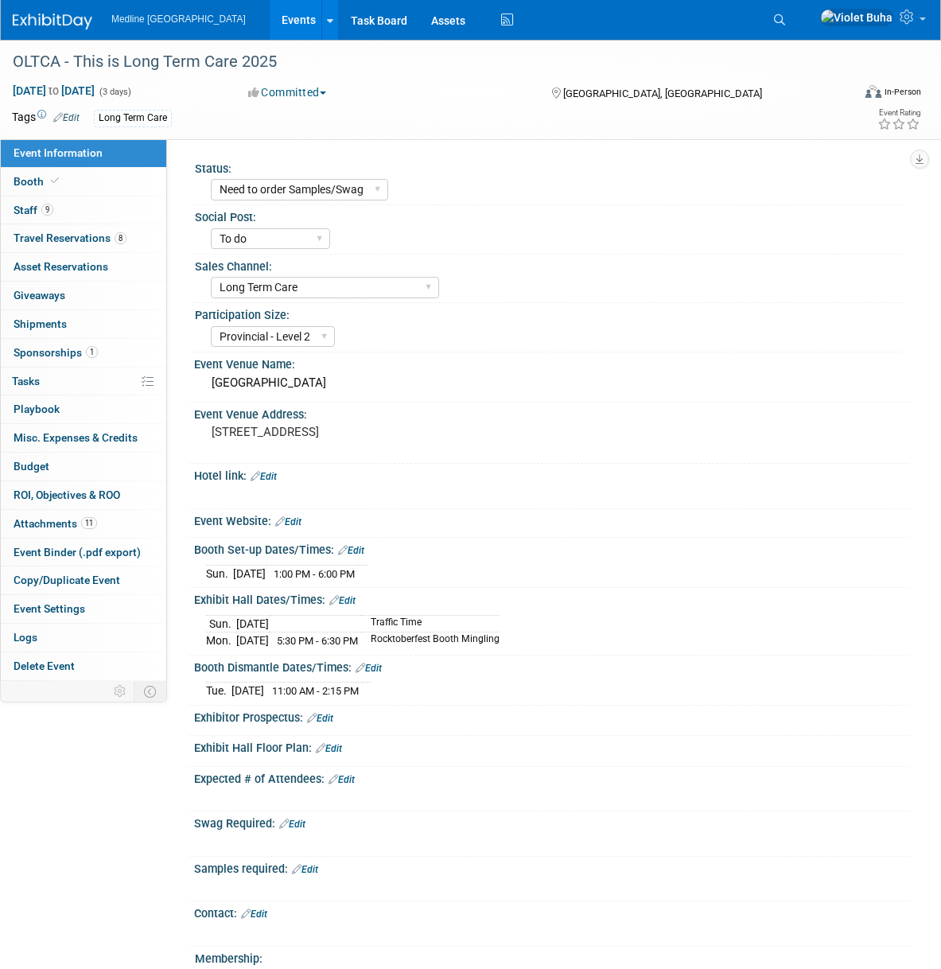
select select "Need to order Samples/Swag"
select select "To do"
select select "Long Term Care"
select select "Provincial - Level 2"
click at [94, 214] on link "9 Staff 9" at bounding box center [83, 210] width 165 height 28
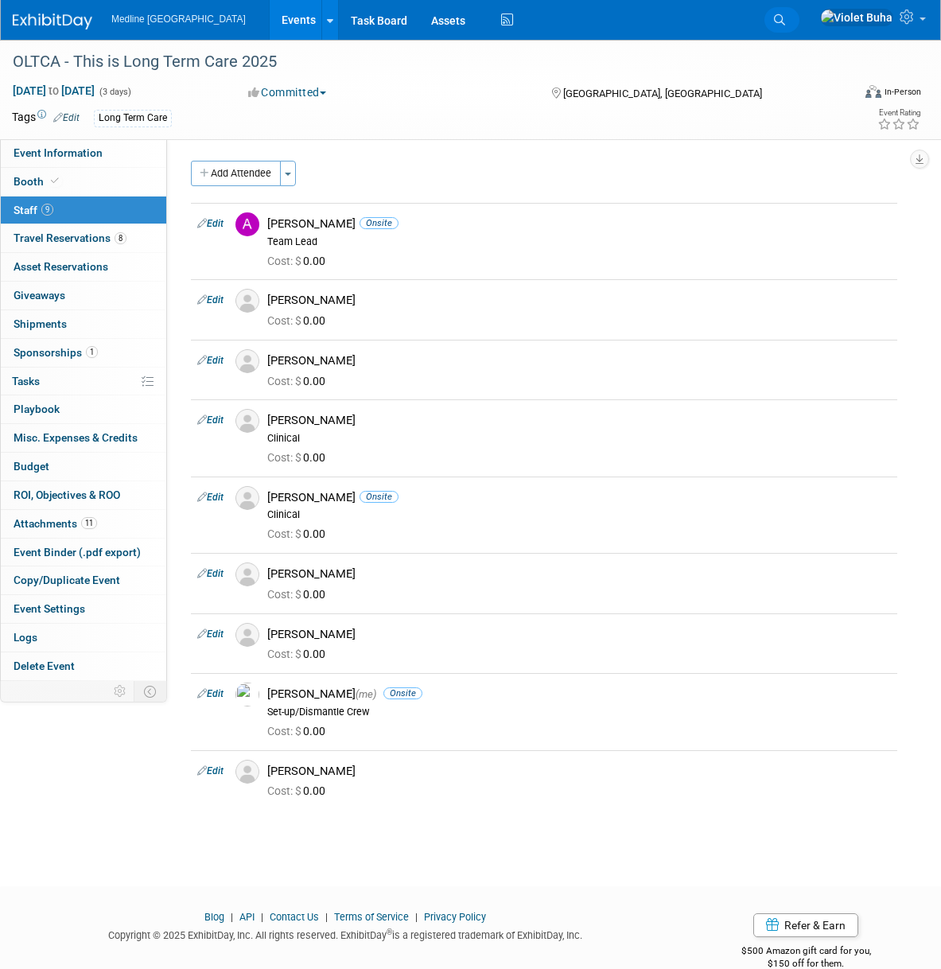
click at [785, 16] on icon at bounding box center [779, 19] width 11 height 11
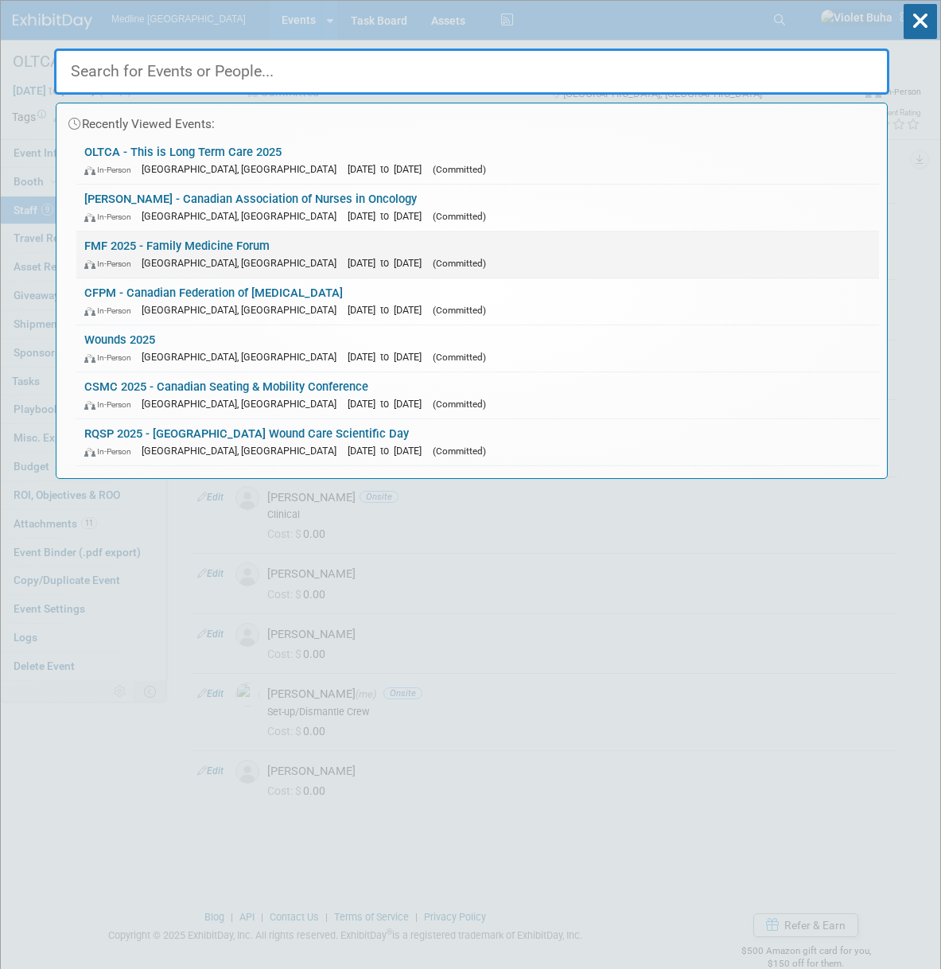
click at [456, 245] on link "FMF 2025 - Family Medicine Forum In-Person Winnipeg, Canada Nov 5, 2025 to Nov …" at bounding box center [477, 254] width 803 height 46
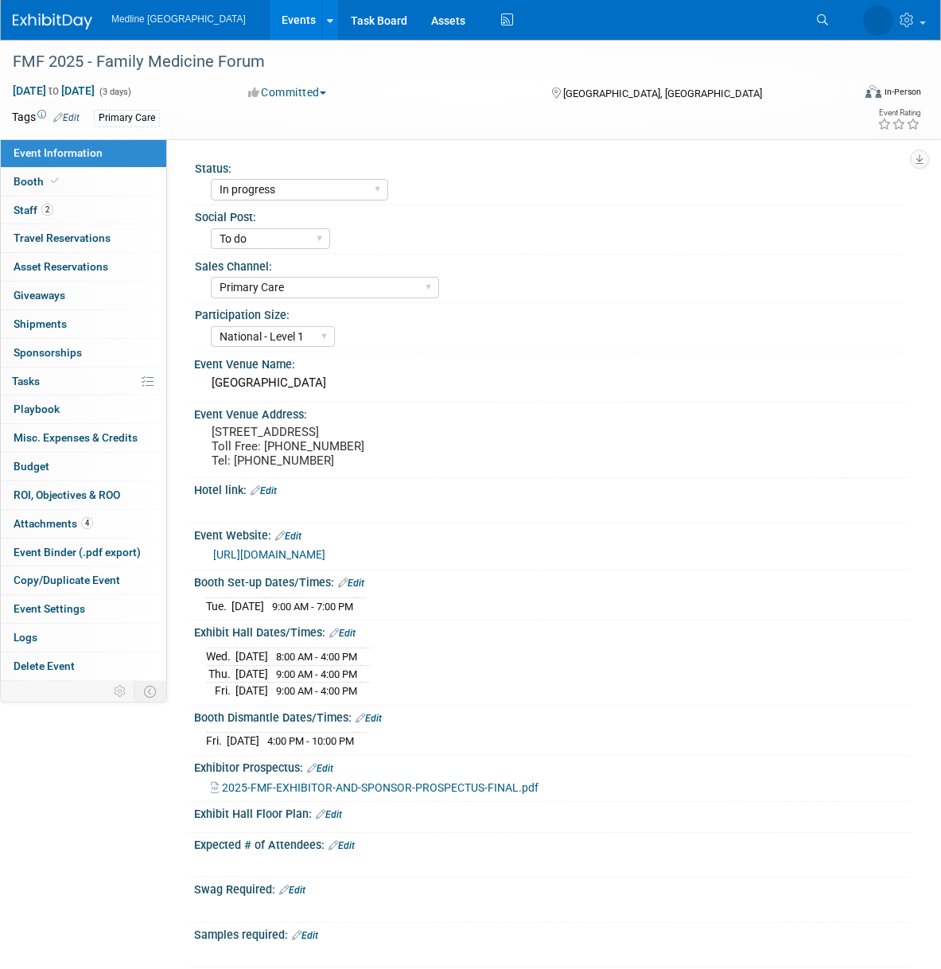
select select "In progress"
select select "To do"
select select "Primary Care"
select select "National - Level 1"
click at [80, 204] on link "2 Staff 2" at bounding box center [83, 210] width 165 height 28
